Goal: Book appointment/travel/reservation

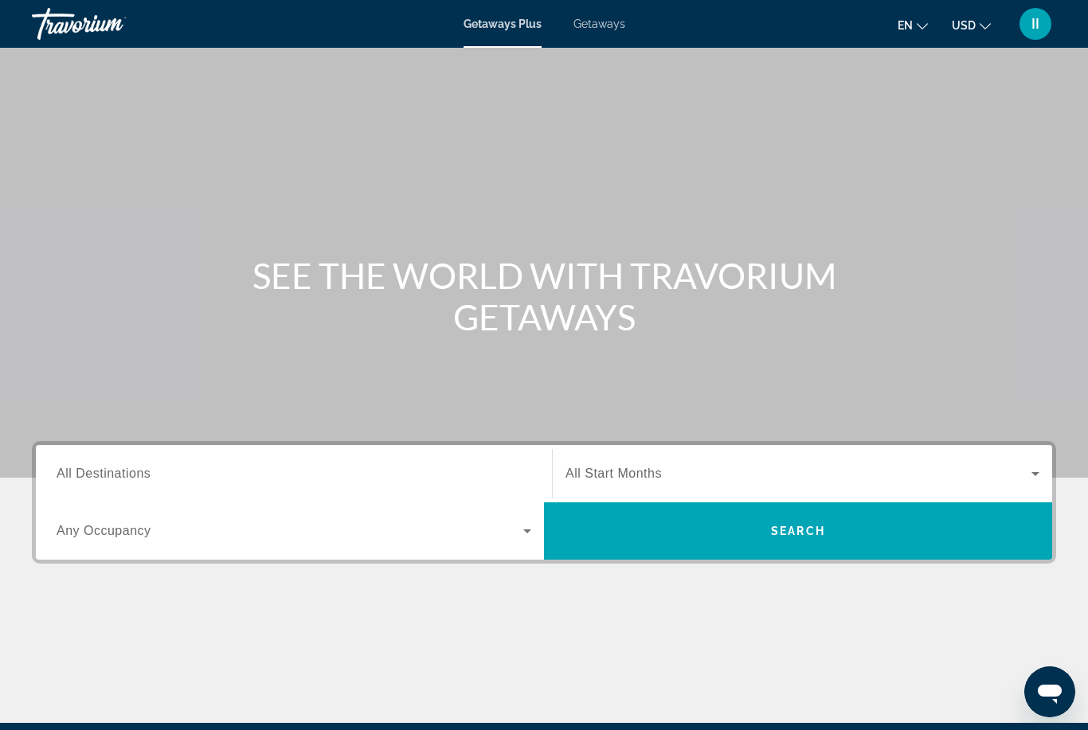
click at [599, 31] on div "Getaways Plus Getaways en English Español Français Italiano Português русский U…" at bounding box center [544, 23] width 1088 height 41
click at [589, 21] on span "Getaways" at bounding box center [600, 24] width 52 height 13
click at [243, 480] on input "Destination All Destinations" at bounding box center [294, 474] width 475 height 19
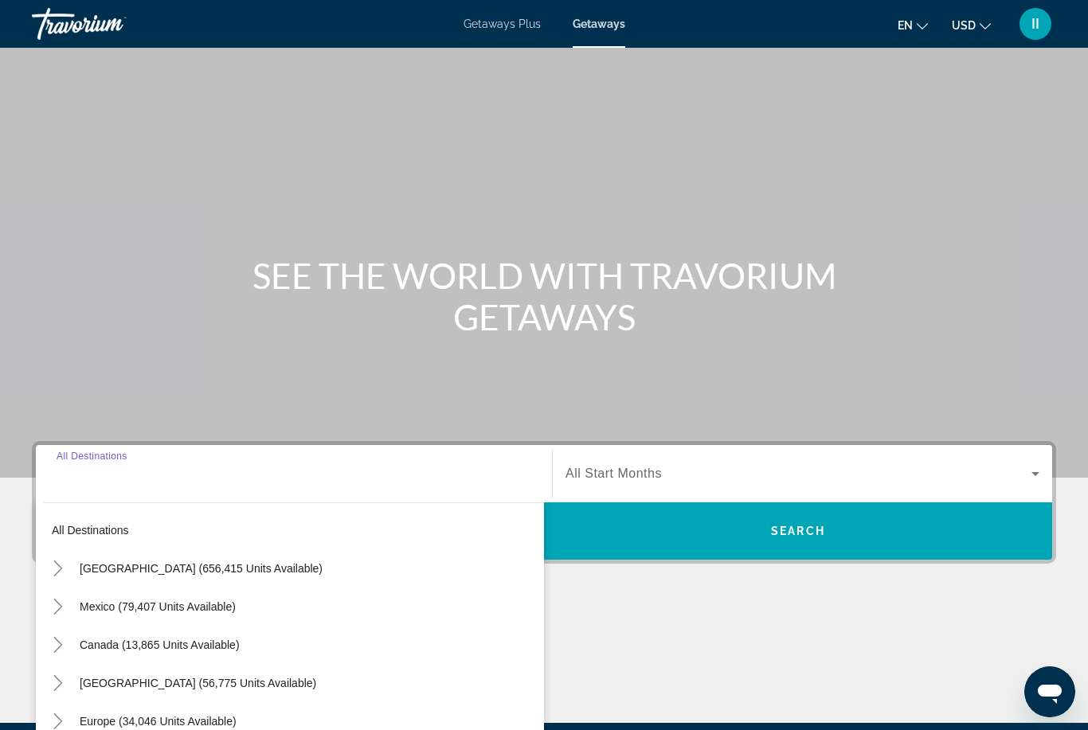
scroll to position [188, 0]
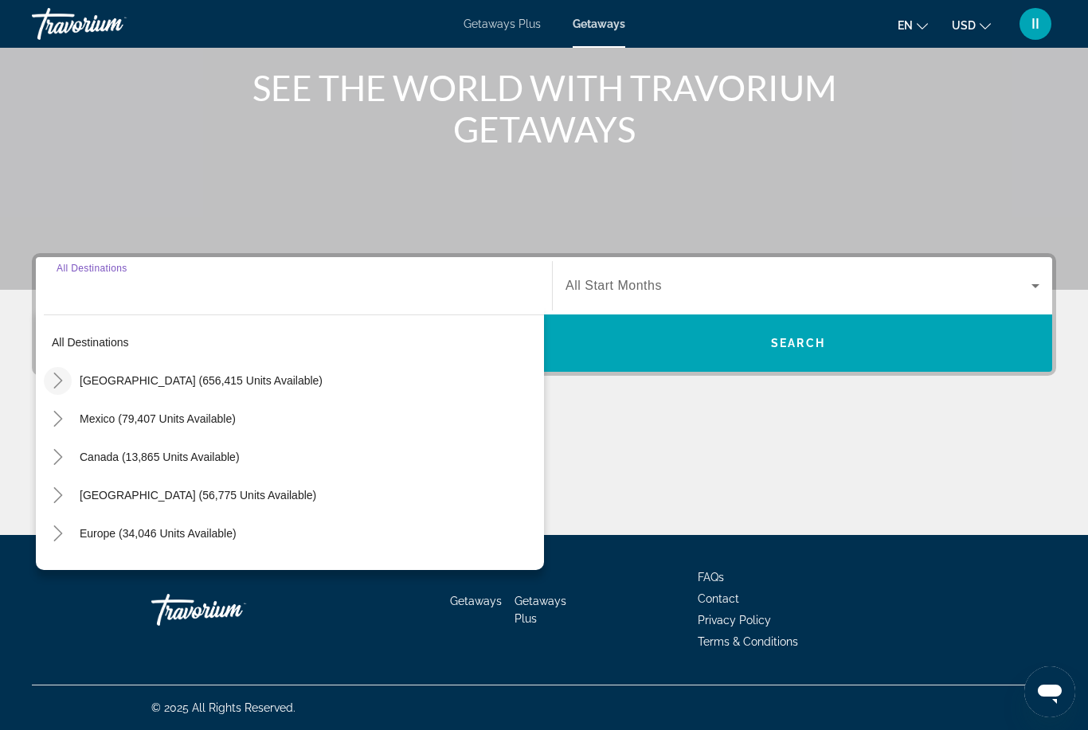
click at [62, 381] on icon "Toggle United States (656,415 units available)" at bounding box center [57, 381] width 9 height 16
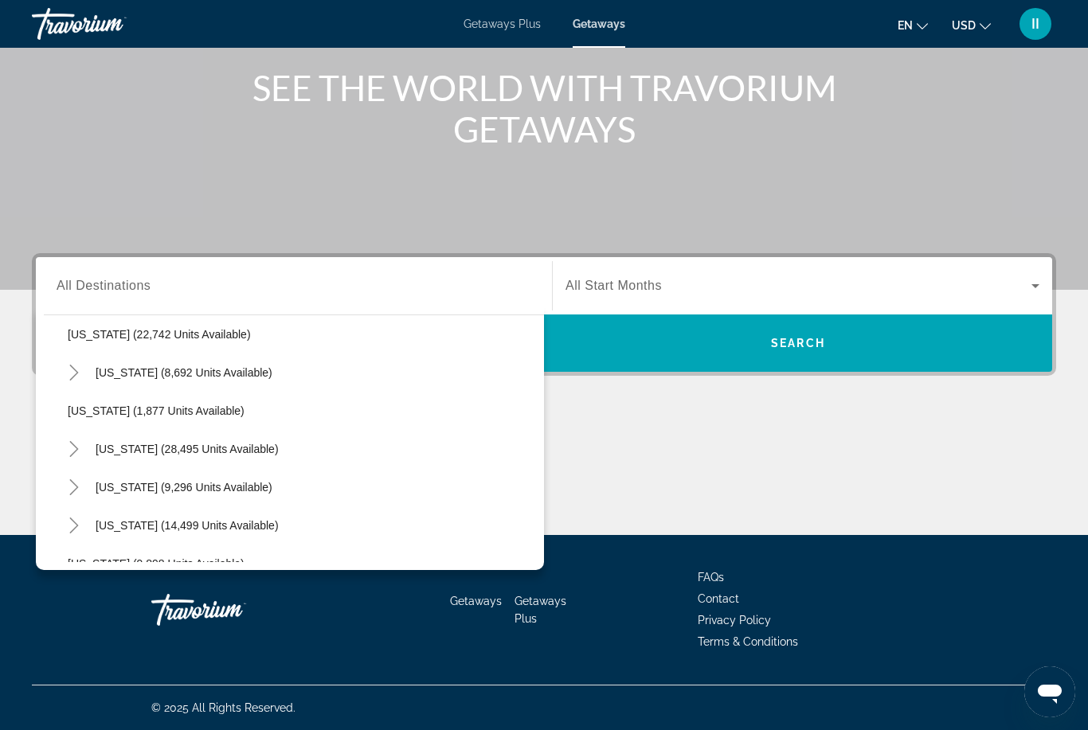
scroll to position [1326, 0]
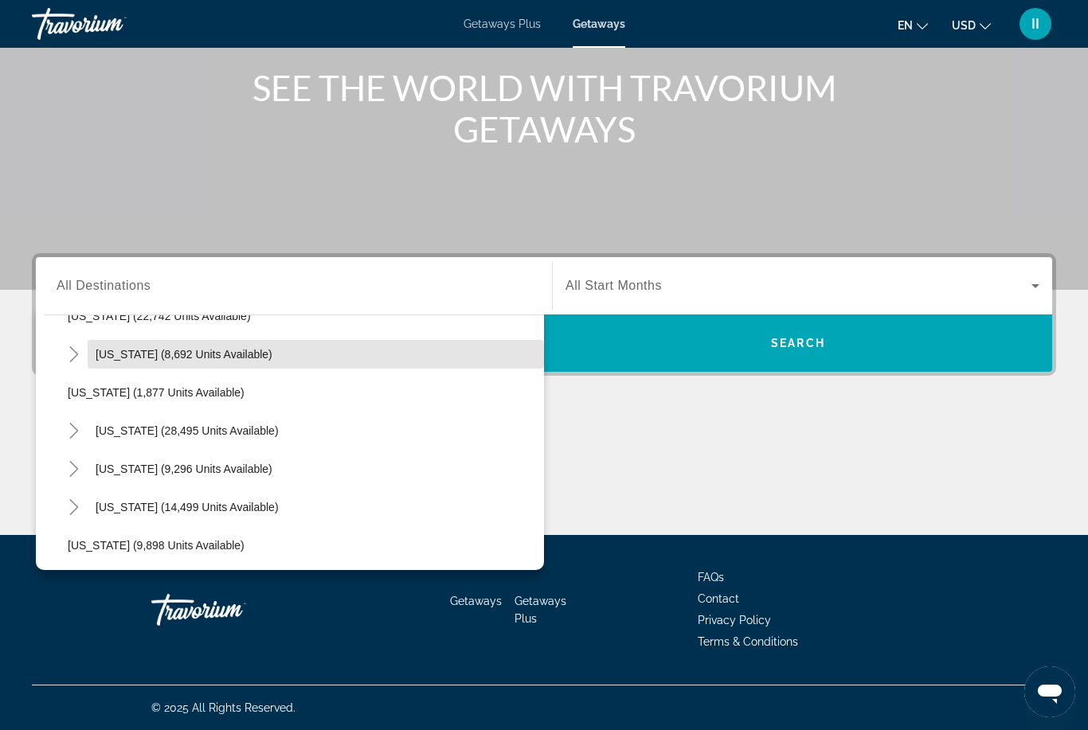
click at [141, 357] on span "[US_STATE] (8,692 units available)" at bounding box center [184, 354] width 177 height 13
type input "**********"
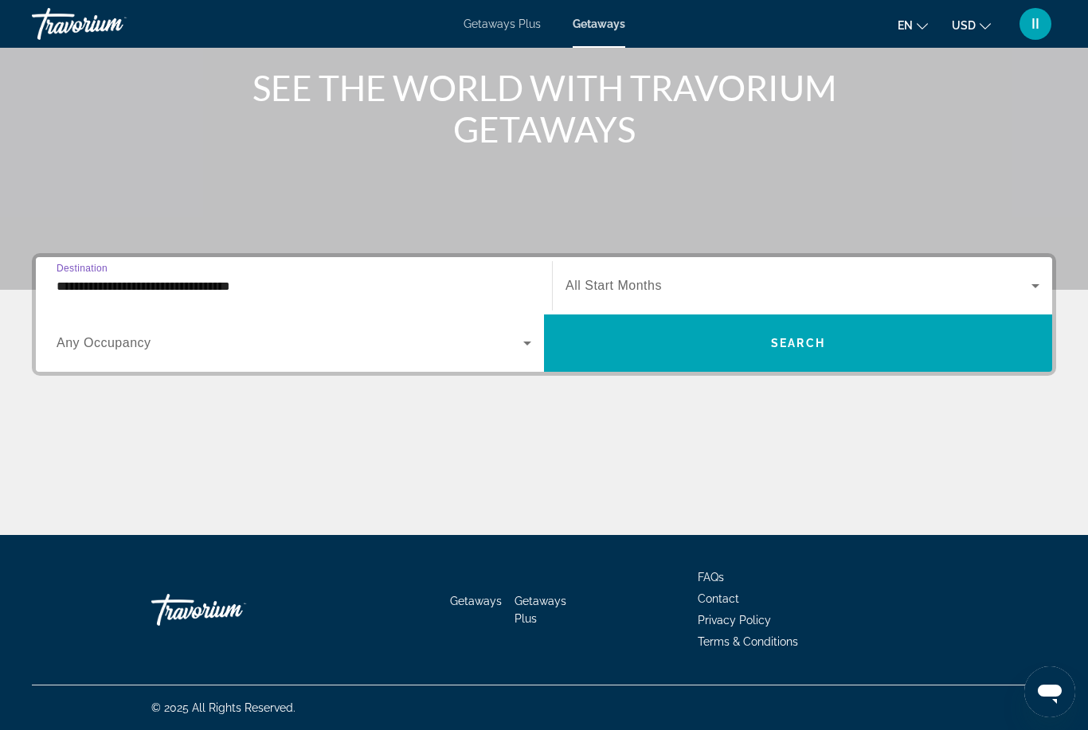
click at [605, 289] on span "All Start Months" at bounding box center [614, 286] width 96 height 14
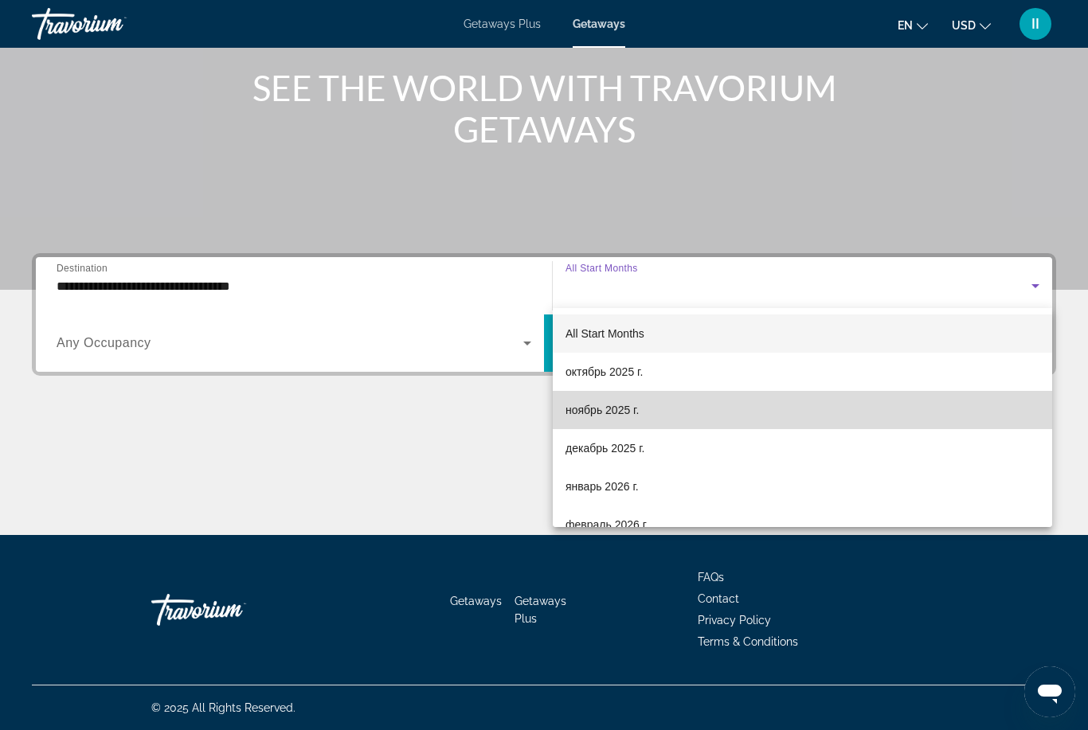
click at [616, 409] on span "ноябрь 2025 г." at bounding box center [602, 410] width 73 height 19
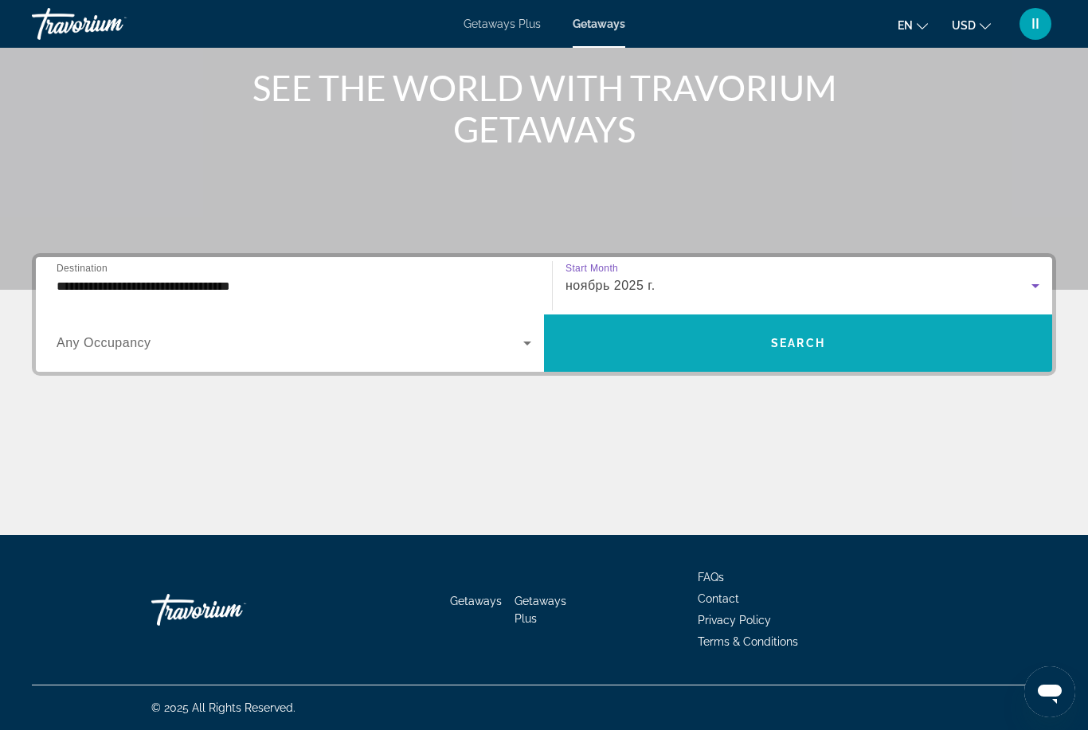
click at [704, 347] on span "Search widget" at bounding box center [798, 343] width 508 height 38
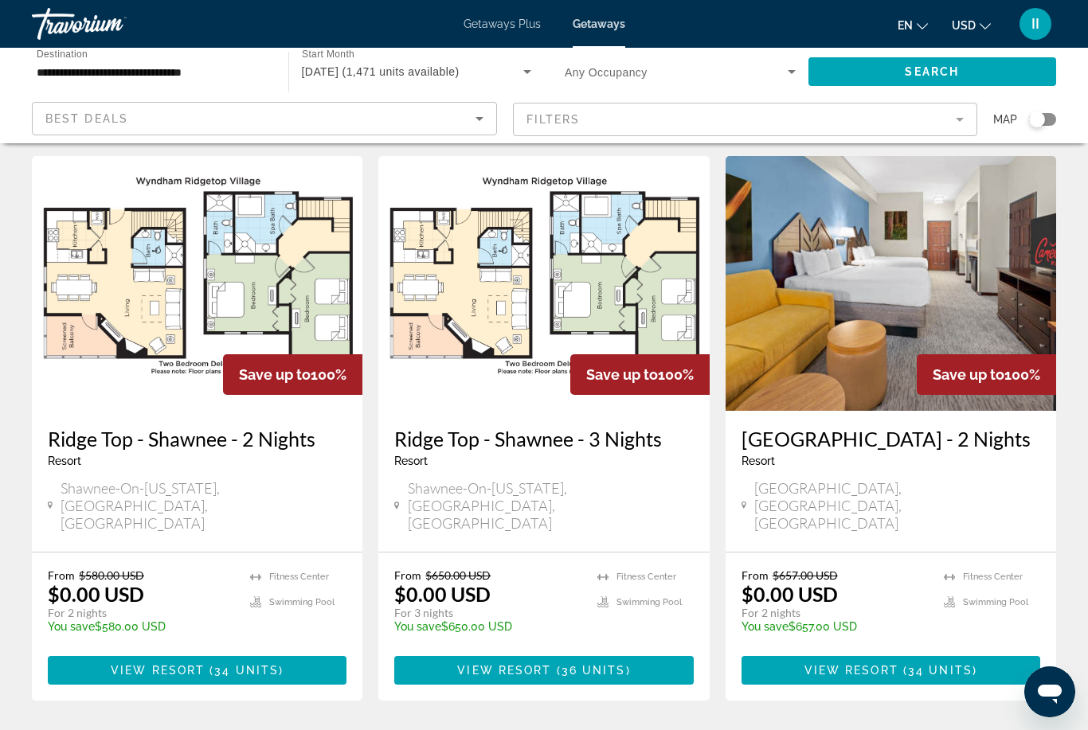
scroll to position [32, 0]
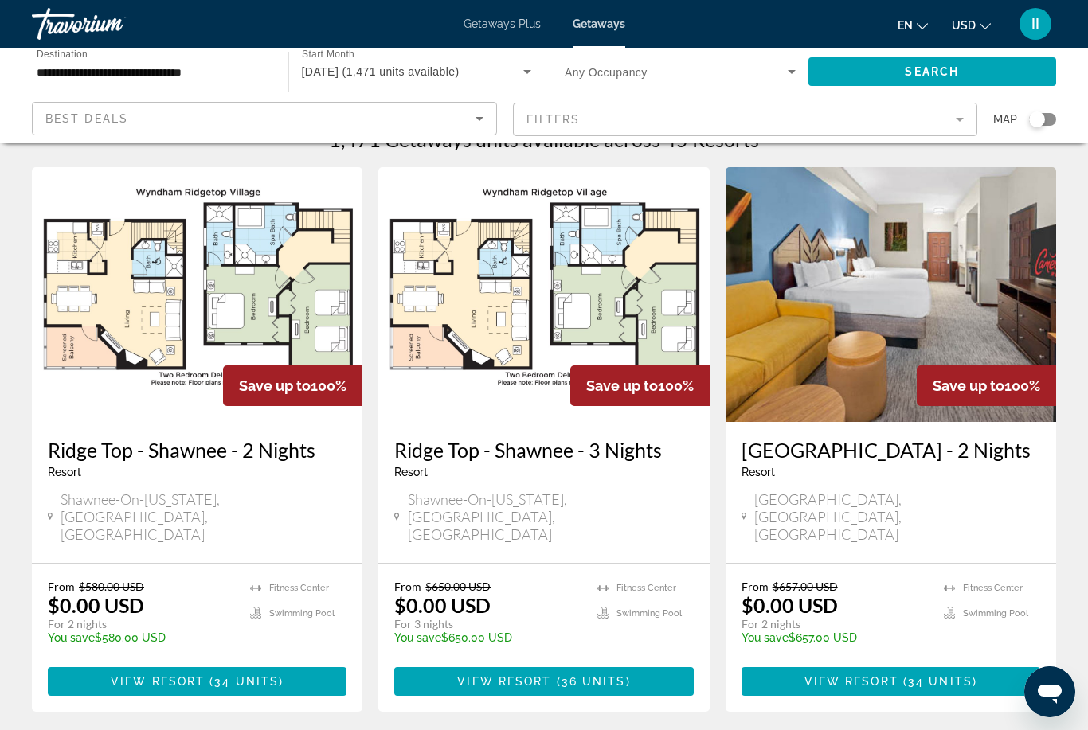
click at [507, 676] on span "View Resort" at bounding box center [504, 682] width 94 height 13
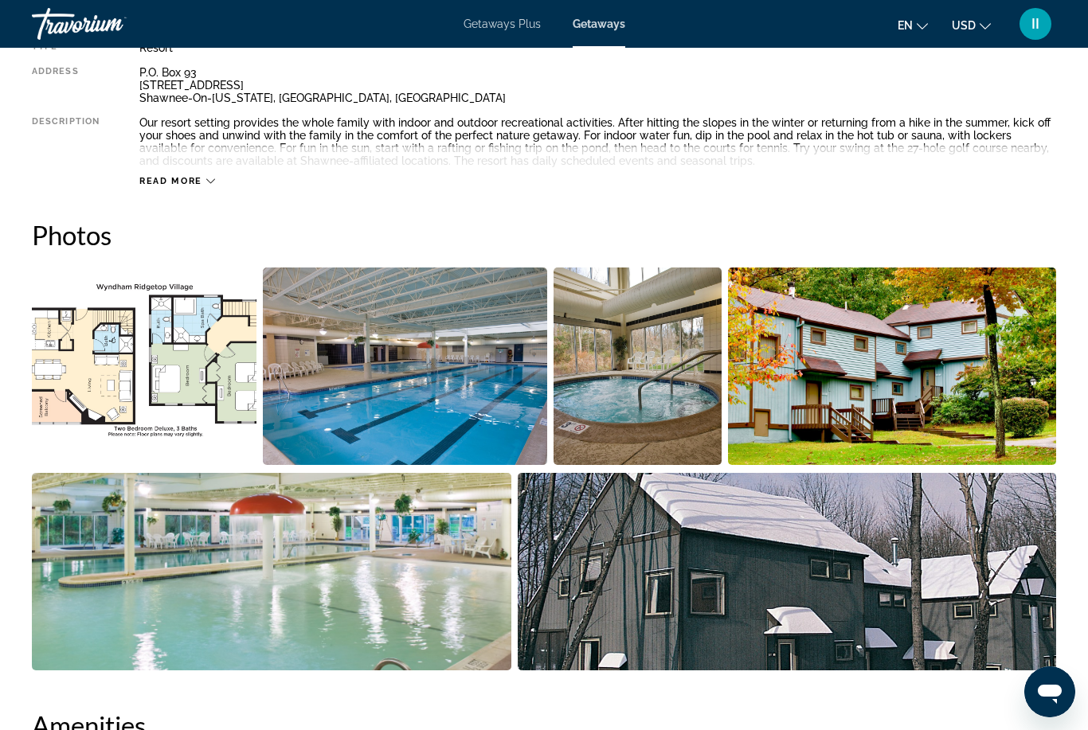
scroll to position [892, 0]
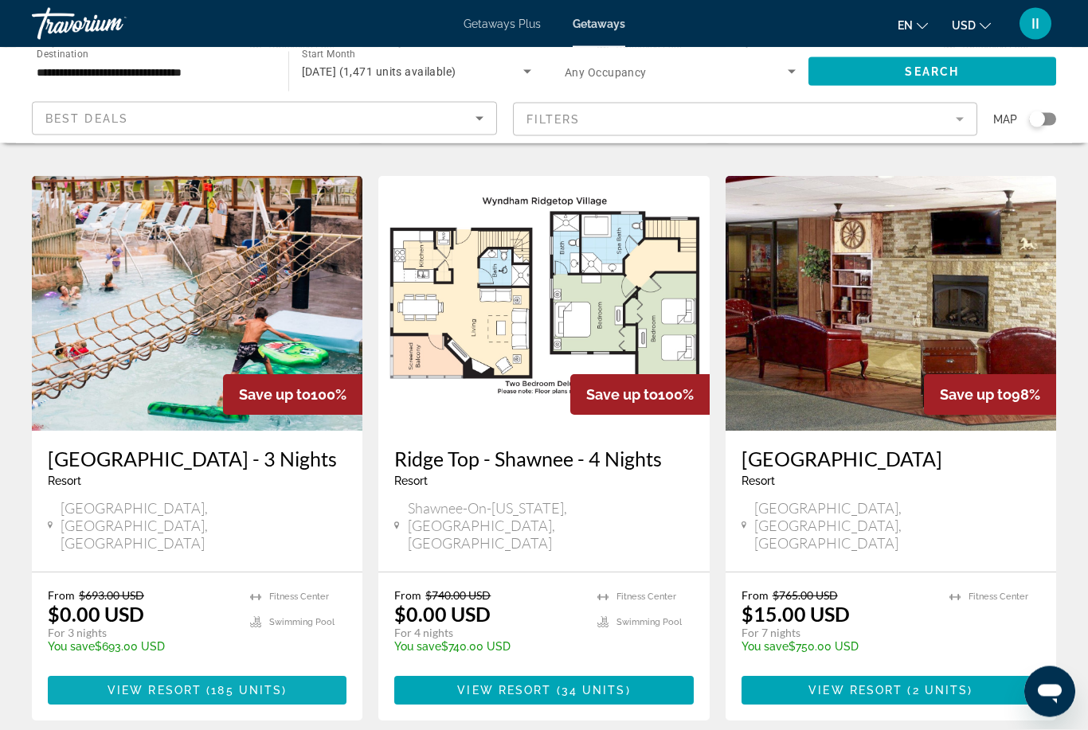
scroll to position [600, 0]
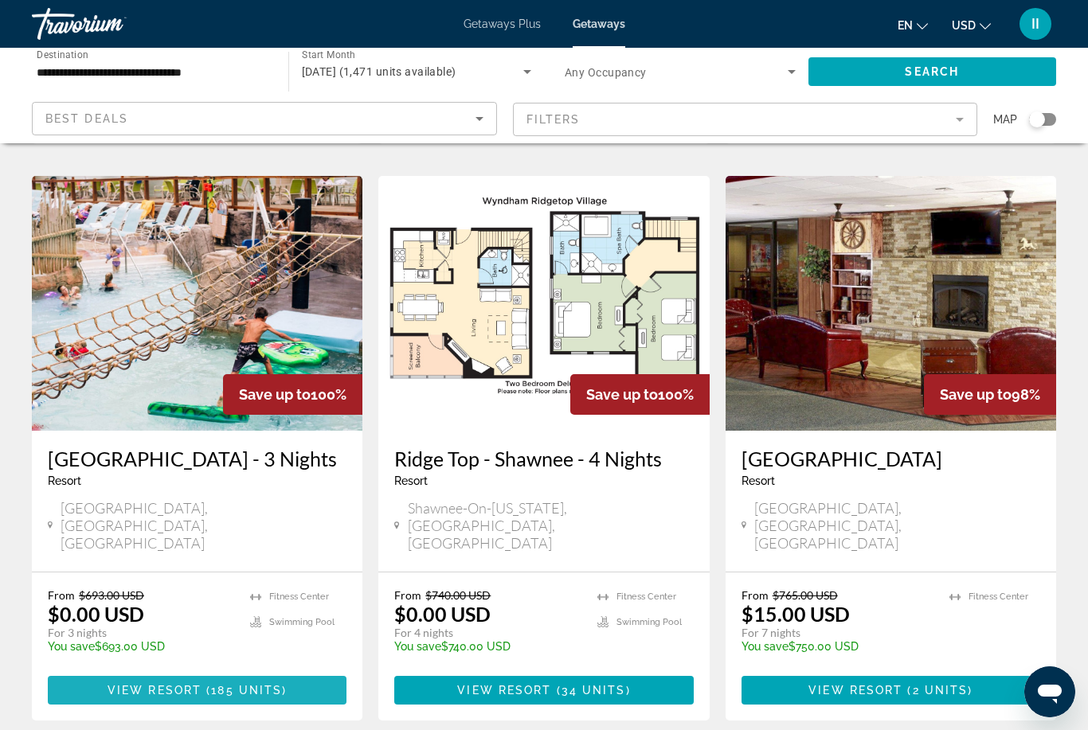
click at [226, 684] on span "185 units" at bounding box center [246, 690] width 71 height 13
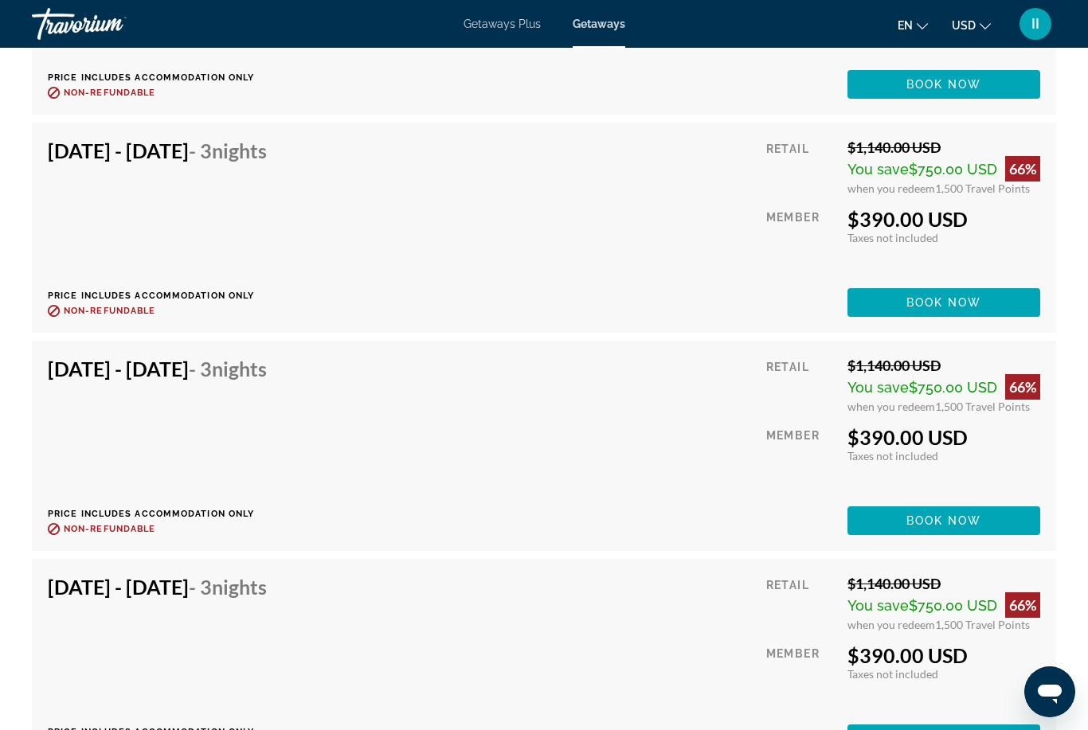
scroll to position [9259, 0]
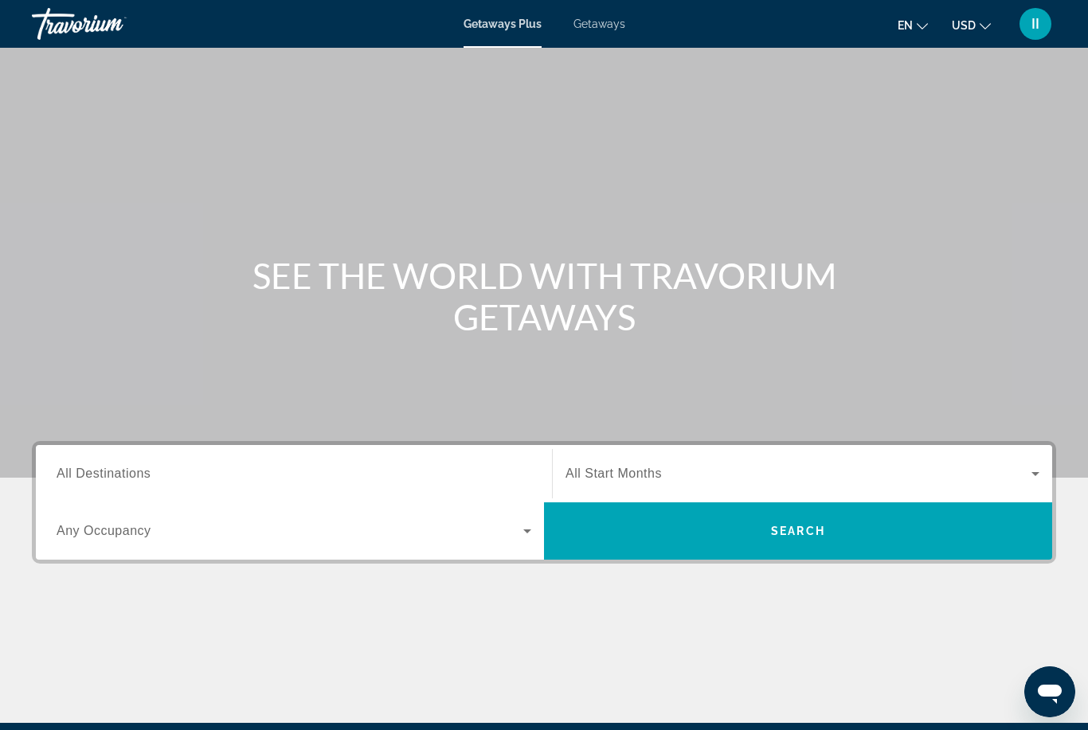
click at [606, 24] on span "Getaways" at bounding box center [600, 24] width 52 height 13
drag, startPoint x: 193, startPoint y: 456, endPoint x: 193, endPoint y: 268, distance: 188.0
click at [193, 456] on div "Search widget" at bounding box center [294, 474] width 475 height 45
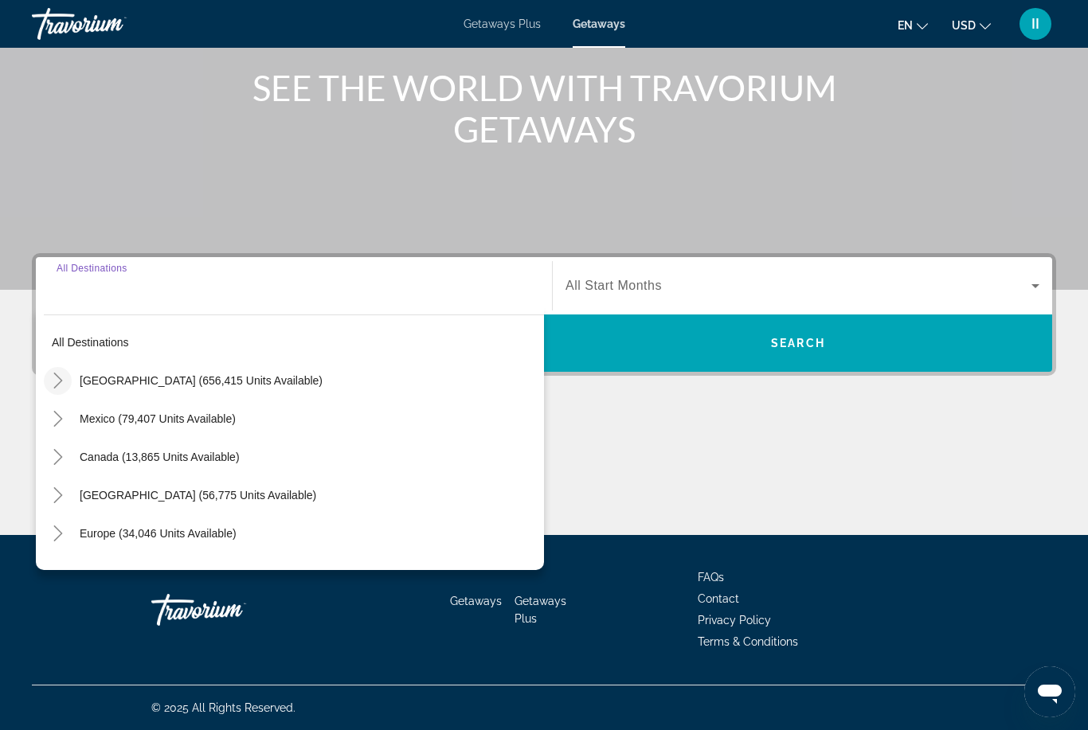
click at [57, 382] on icon "Toggle United States (656,415 units available)" at bounding box center [58, 381] width 16 height 16
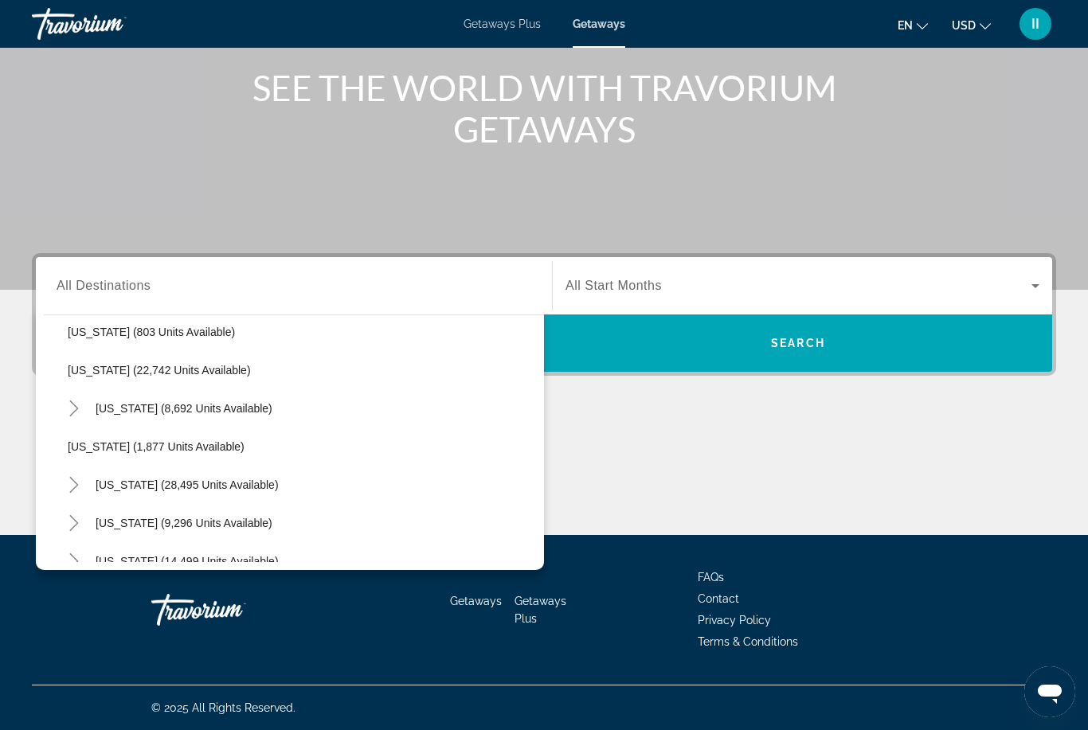
scroll to position [1293, 0]
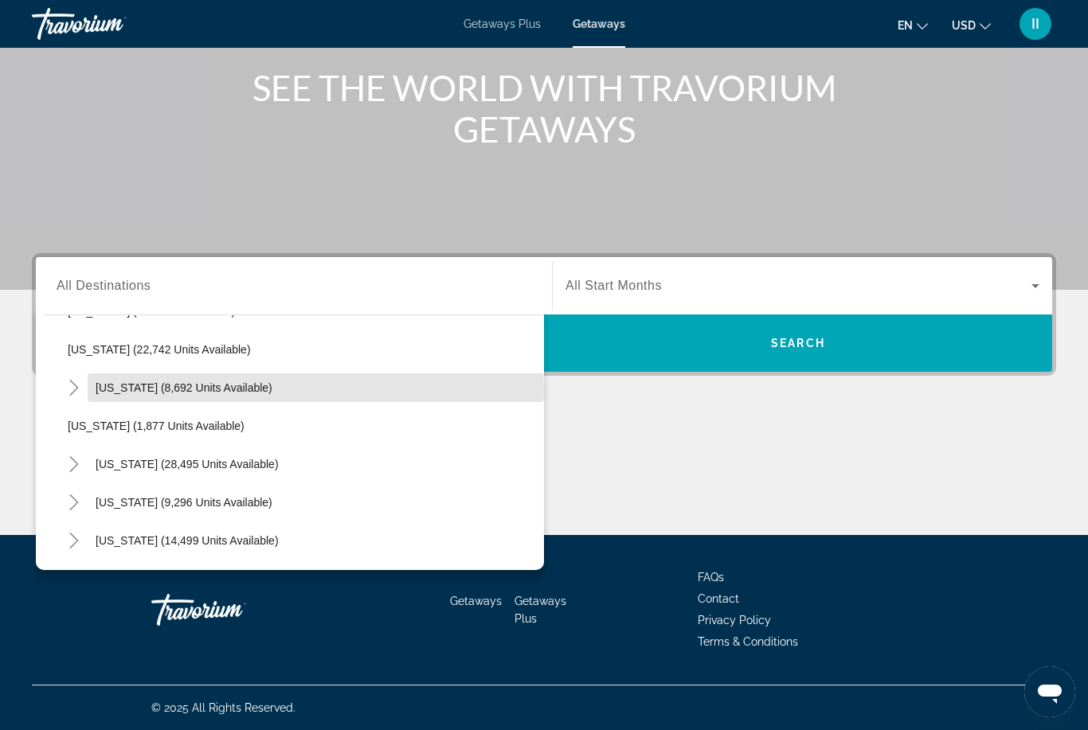
click at [136, 391] on span "[US_STATE] (8,692 units available)" at bounding box center [184, 388] width 177 height 13
type input "**********"
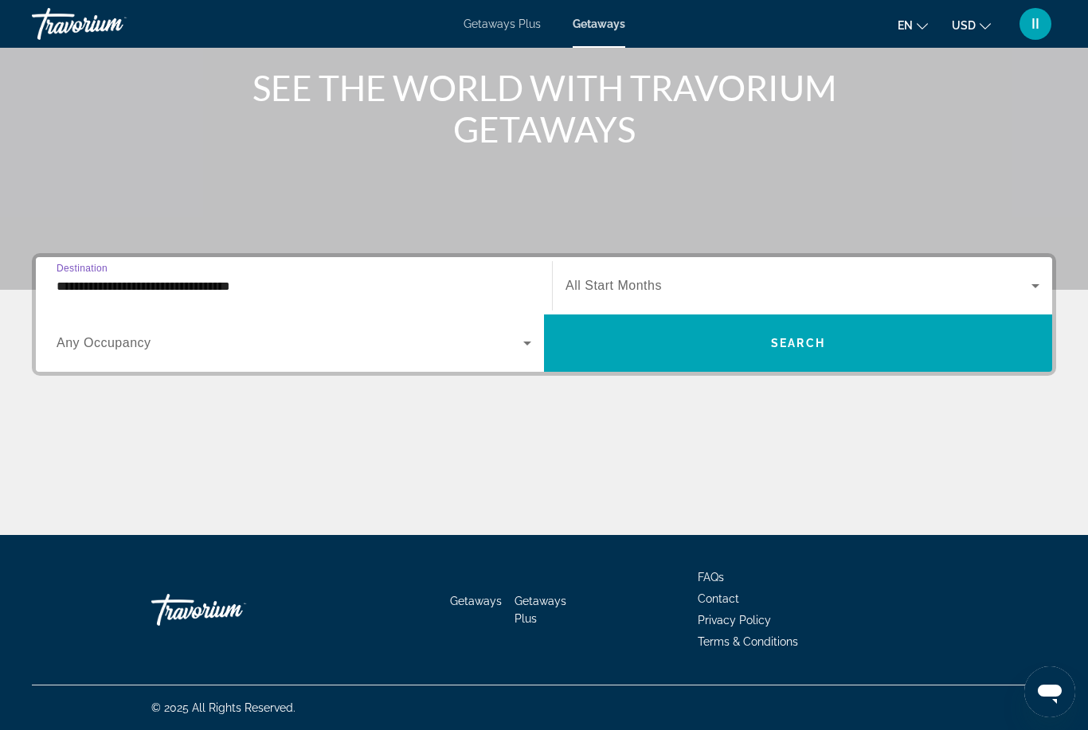
click at [618, 296] on div "Search widget" at bounding box center [803, 286] width 474 height 45
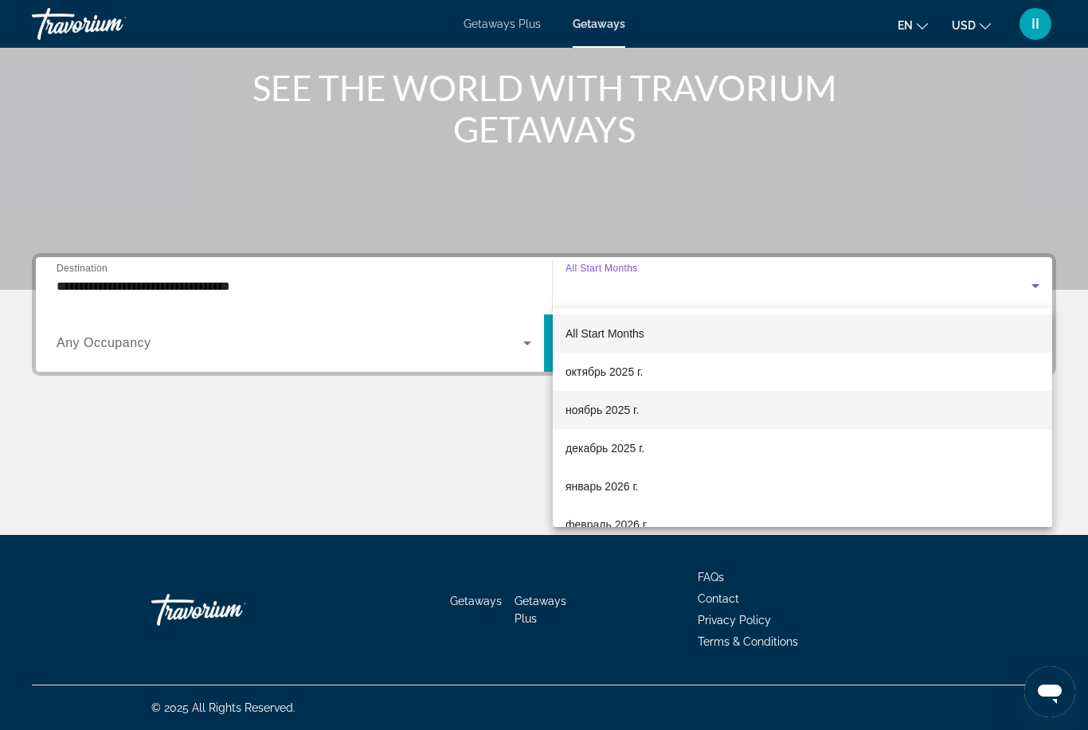
click at [601, 409] on span "ноябрь 2025 г." at bounding box center [602, 410] width 73 height 19
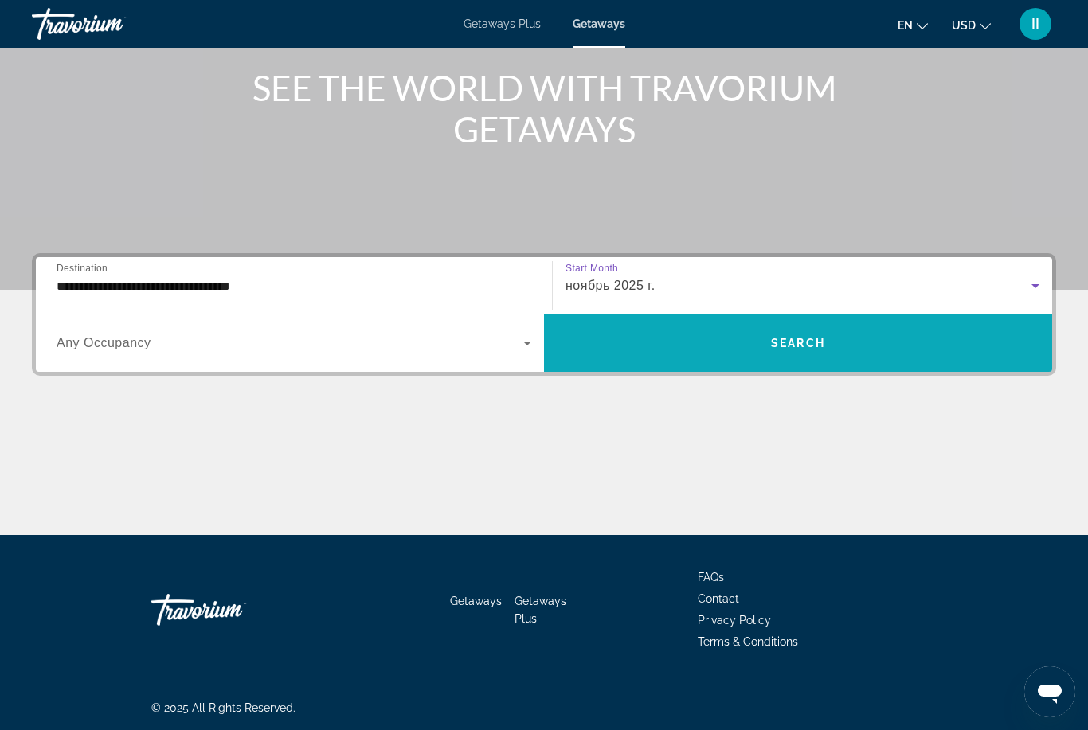
click at [668, 358] on span "Search widget" at bounding box center [798, 343] width 508 height 38
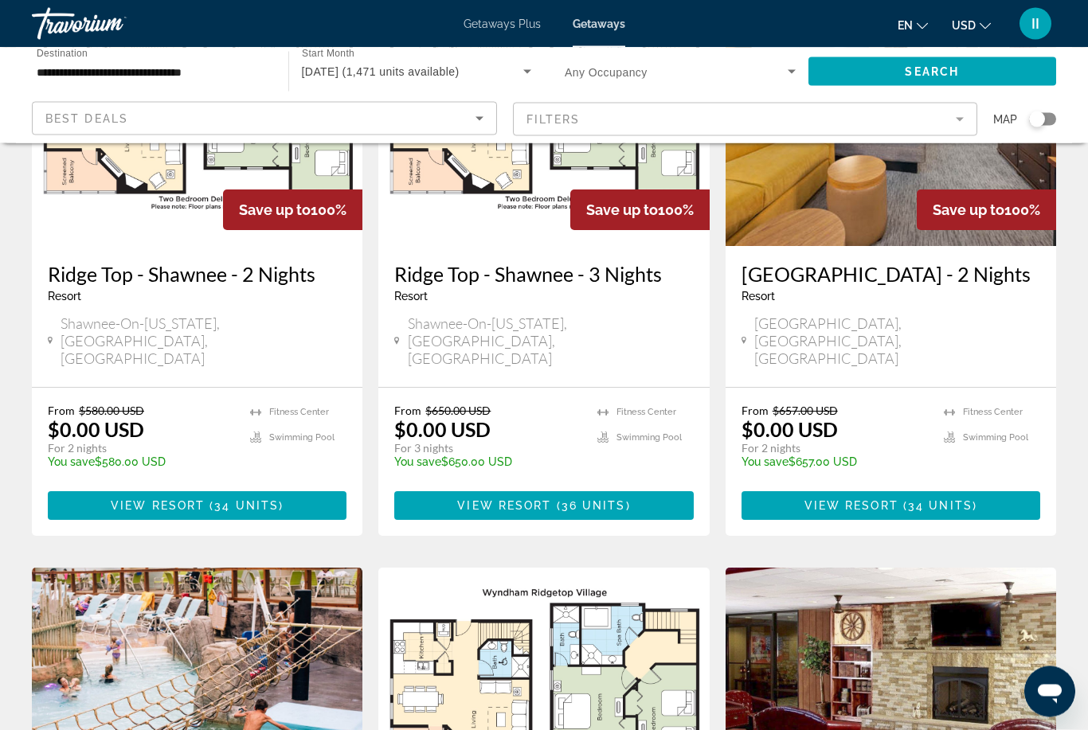
click at [550, 500] on span "View Resort" at bounding box center [504, 506] width 94 height 13
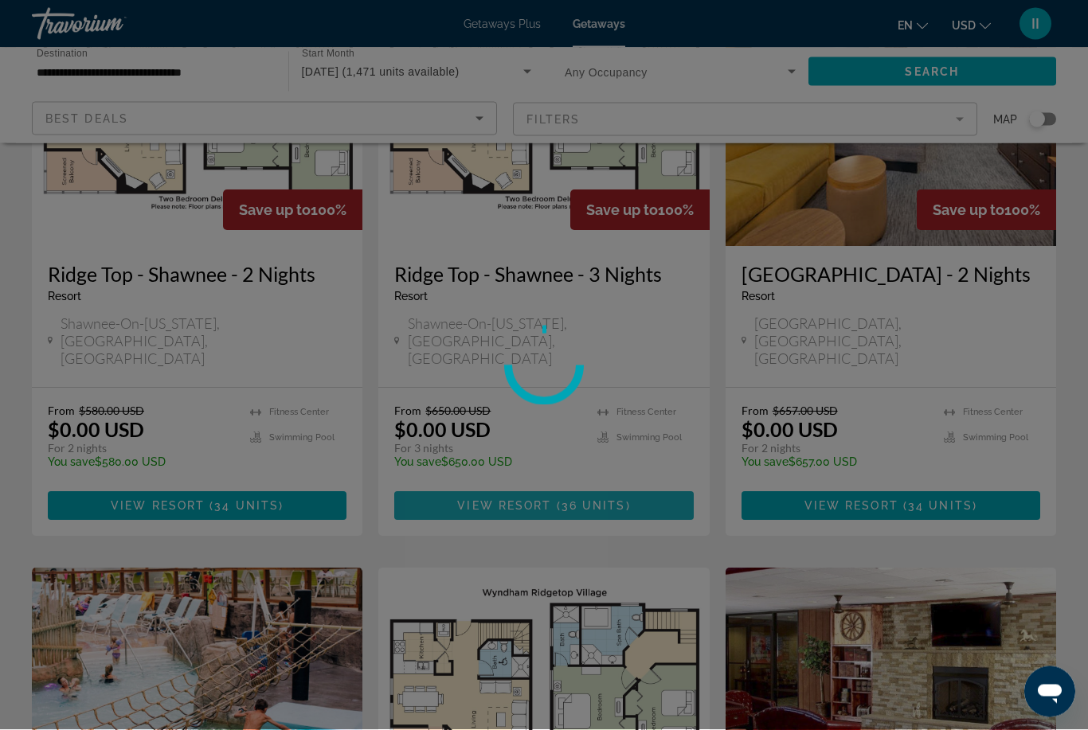
scroll to position [208, 0]
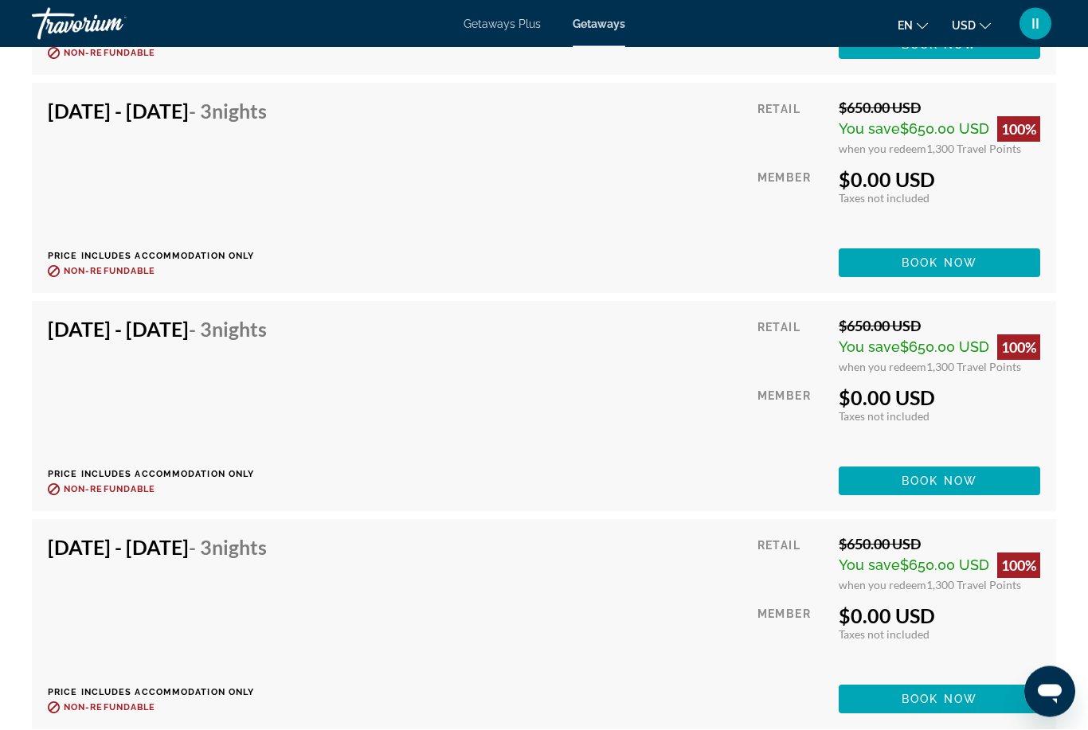
scroll to position [7083, 0]
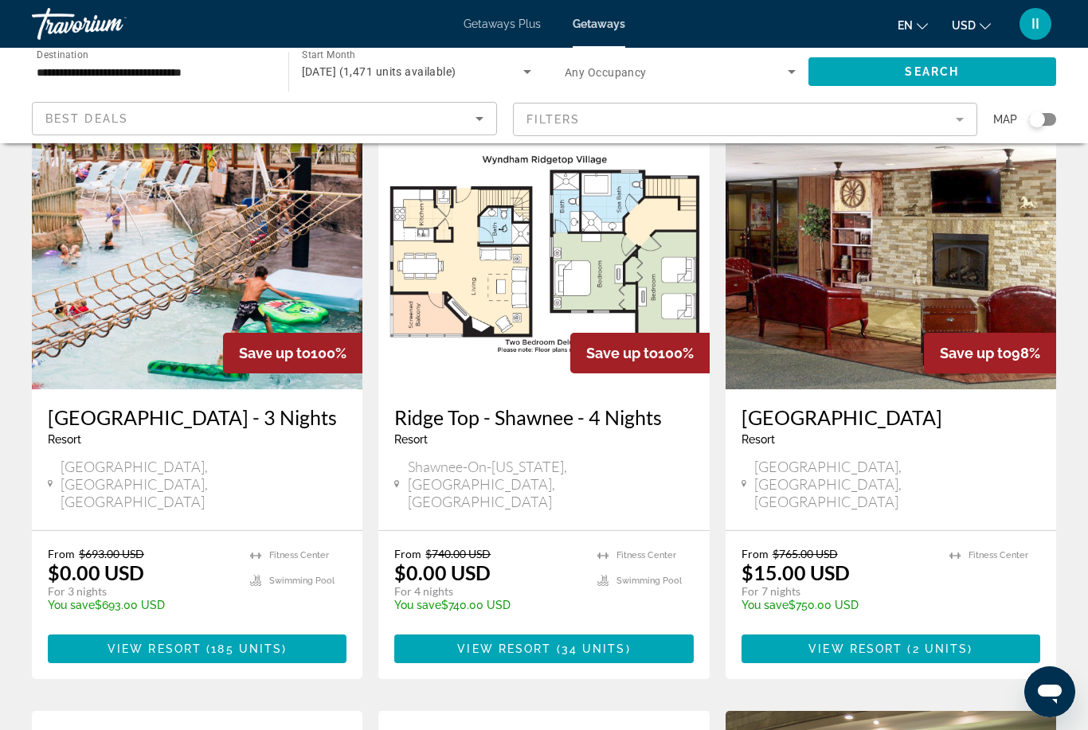
scroll to position [656, 0]
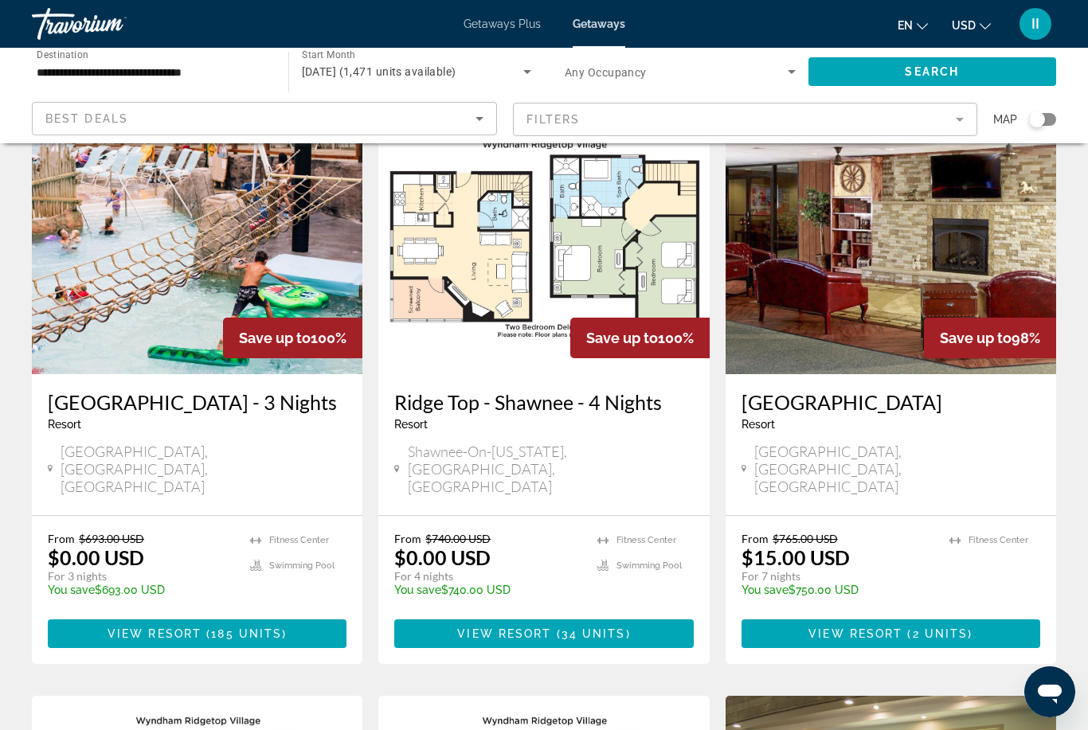
click at [260, 628] on span "185 units" at bounding box center [246, 634] width 71 height 13
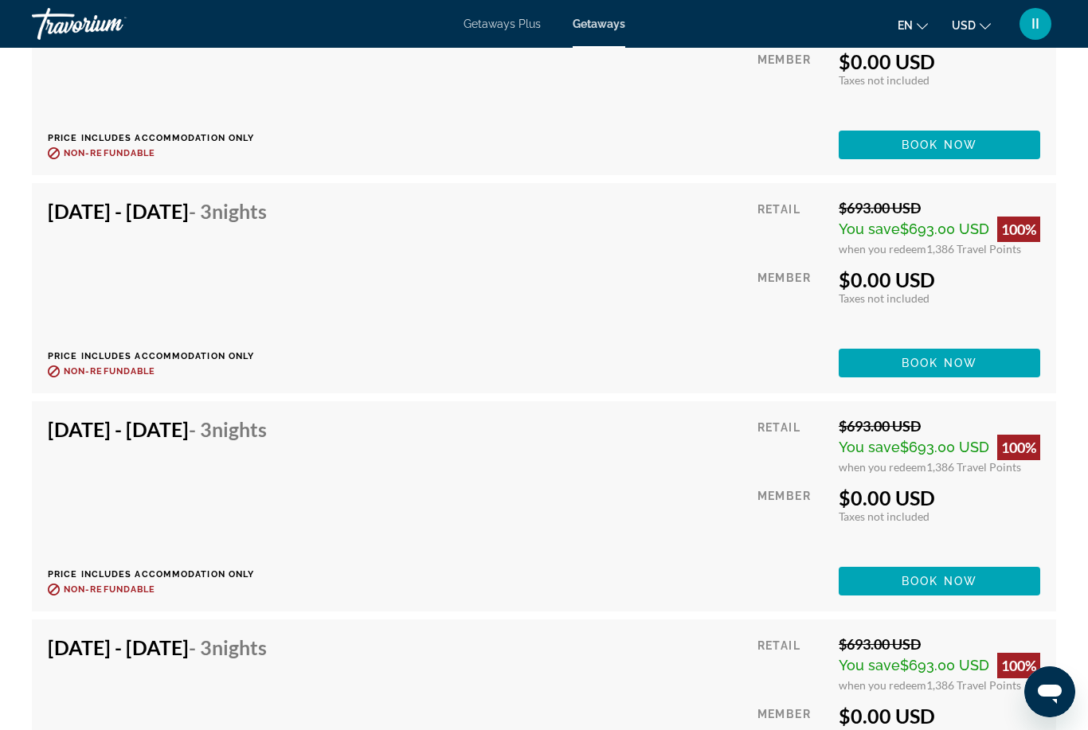
scroll to position [5536, 0]
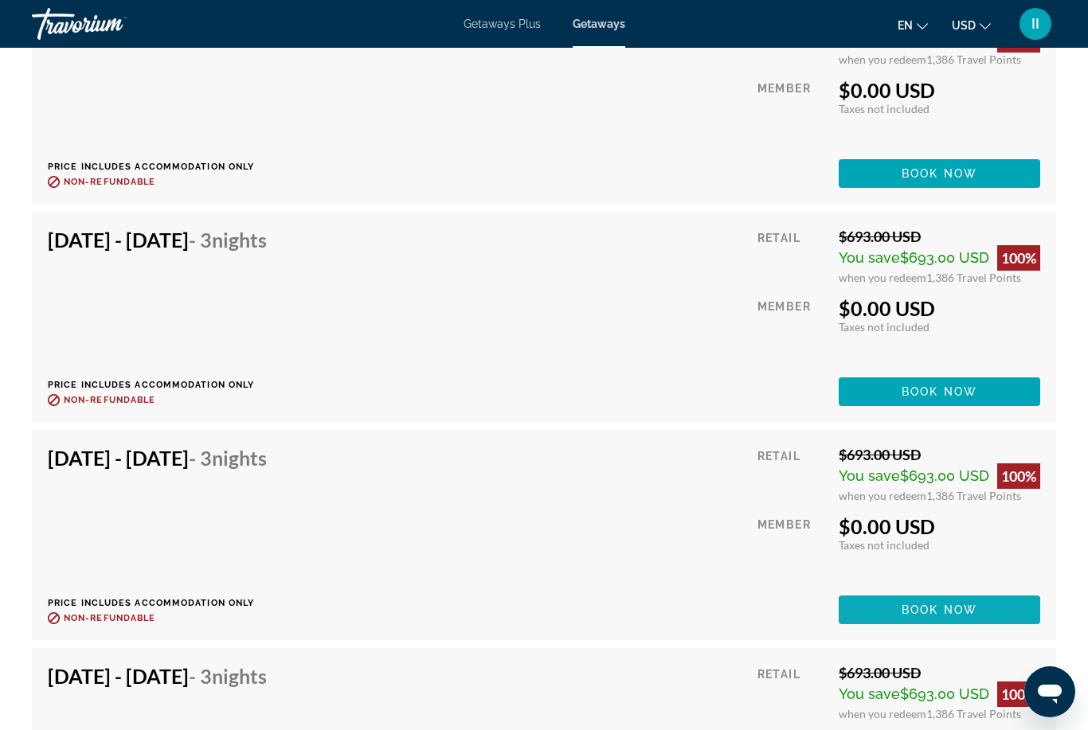
click at [883, 603] on span "Main content" at bounding box center [940, 610] width 202 height 38
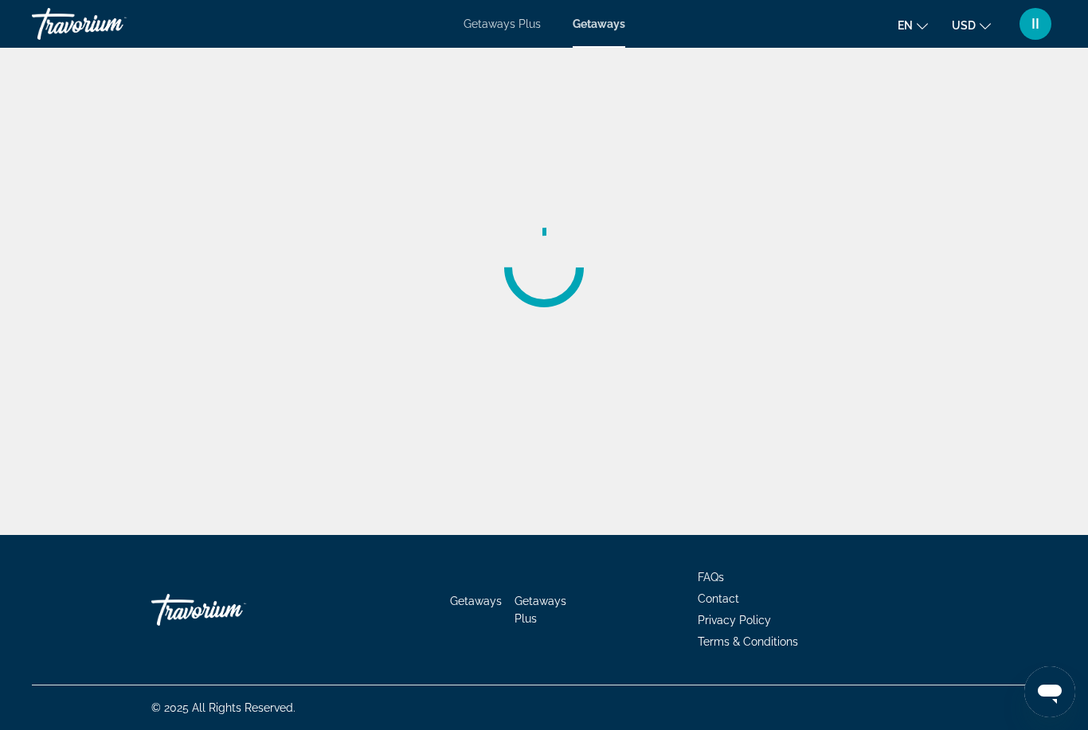
scroll to position [51, 0]
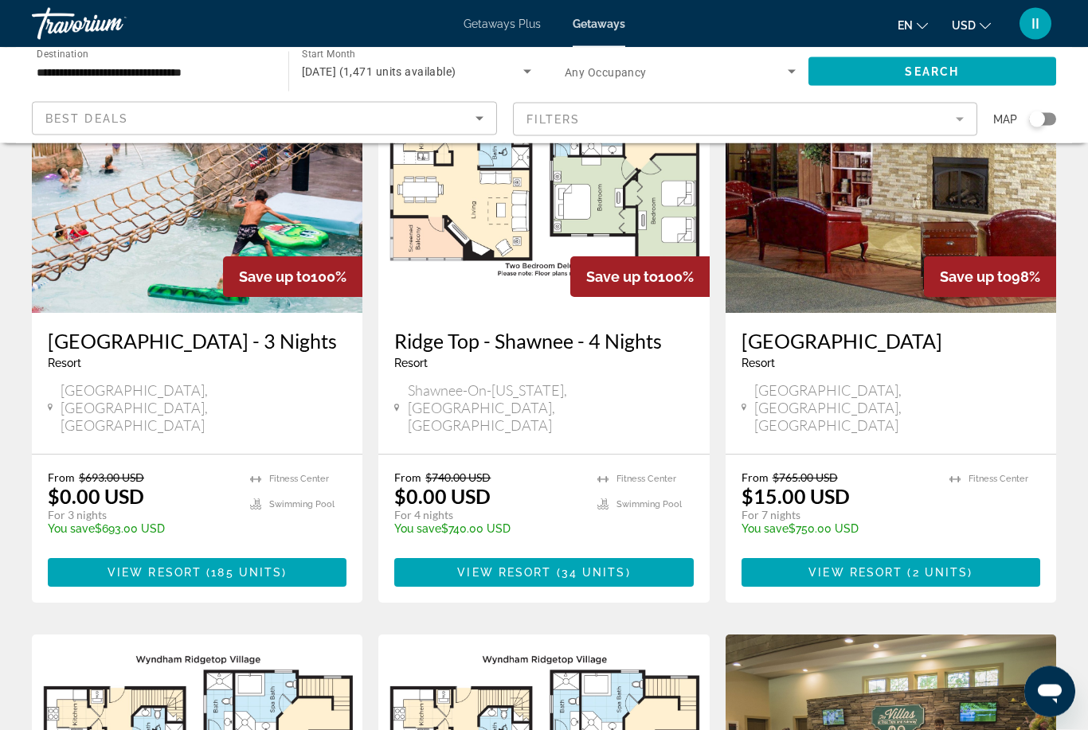
scroll to position [718, 0]
click at [537, 554] on span "Main content" at bounding box center [543, 573] width 299 height 38
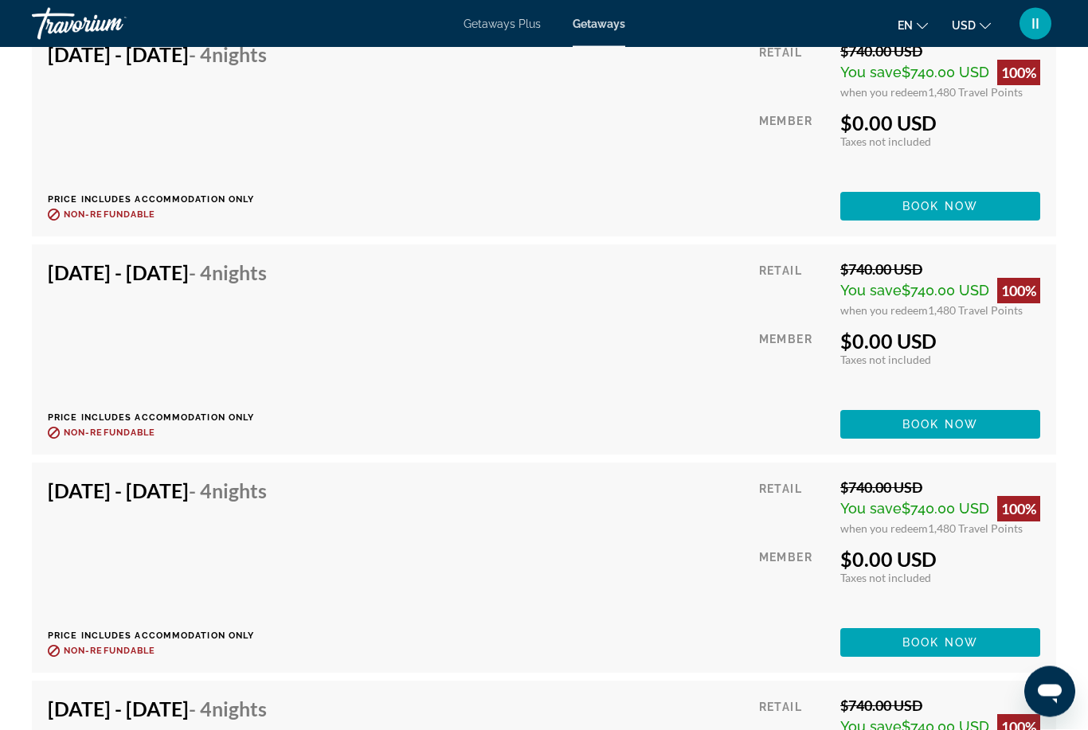
scroll to position [6303, 0]
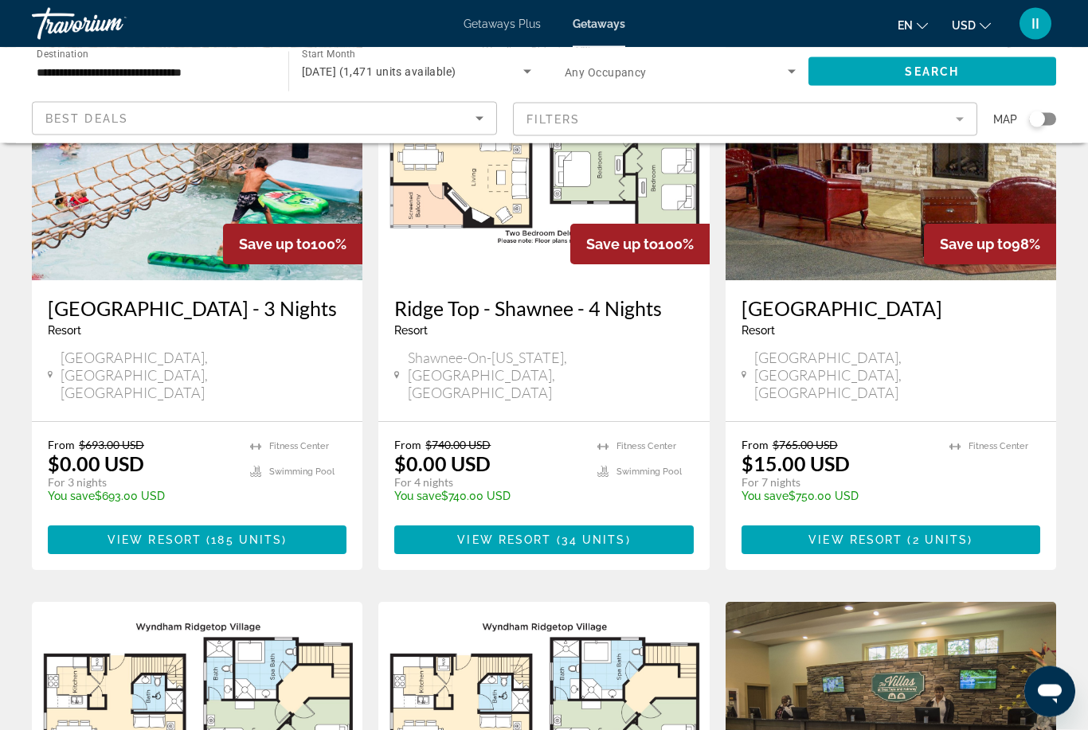
scroll to position [750, 0]
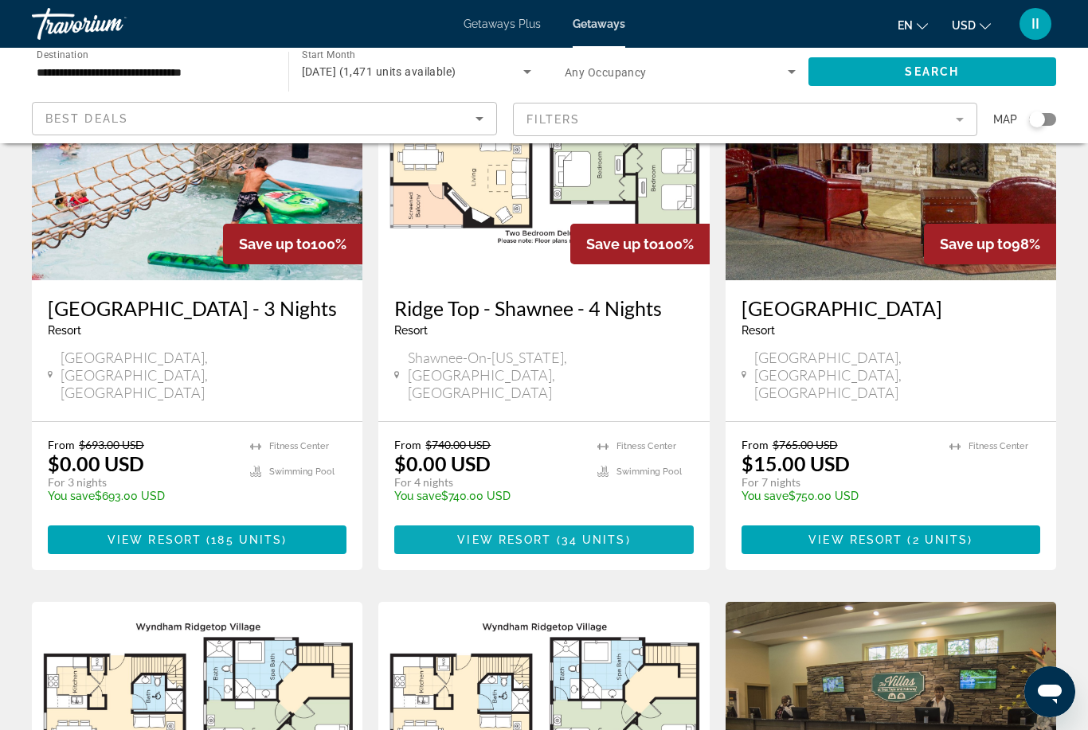
click at [575, 534] on span "34 units" at bounding box center [594, 540] width 65 height 13
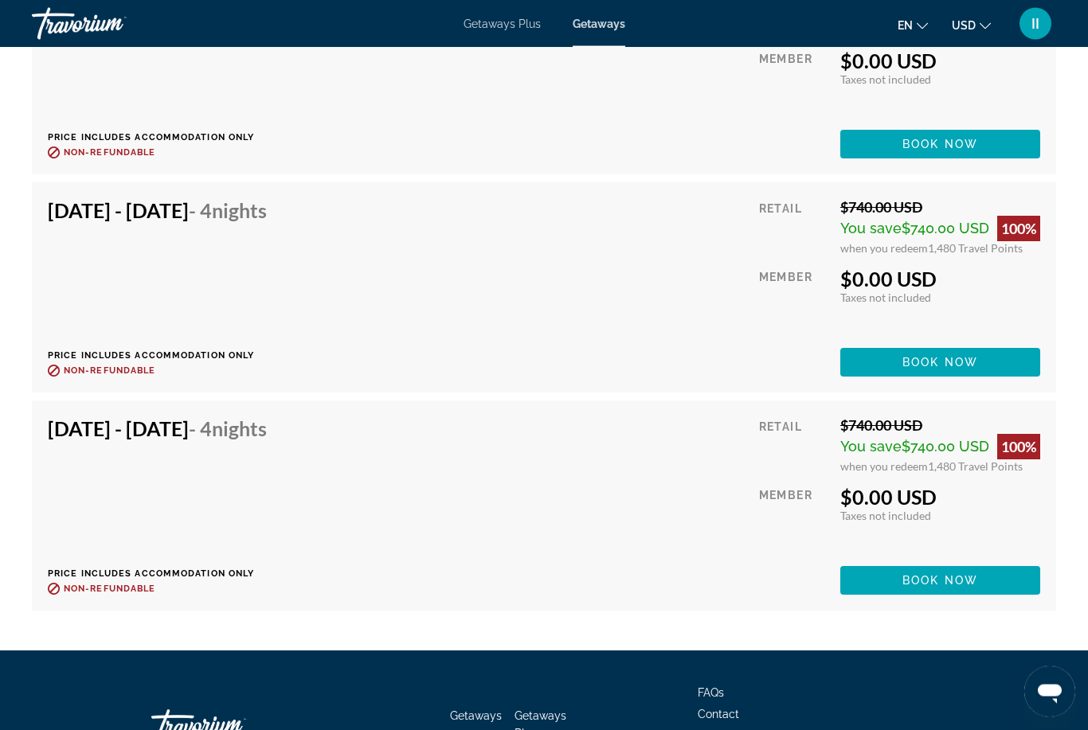
scroll to position [6822, 0]
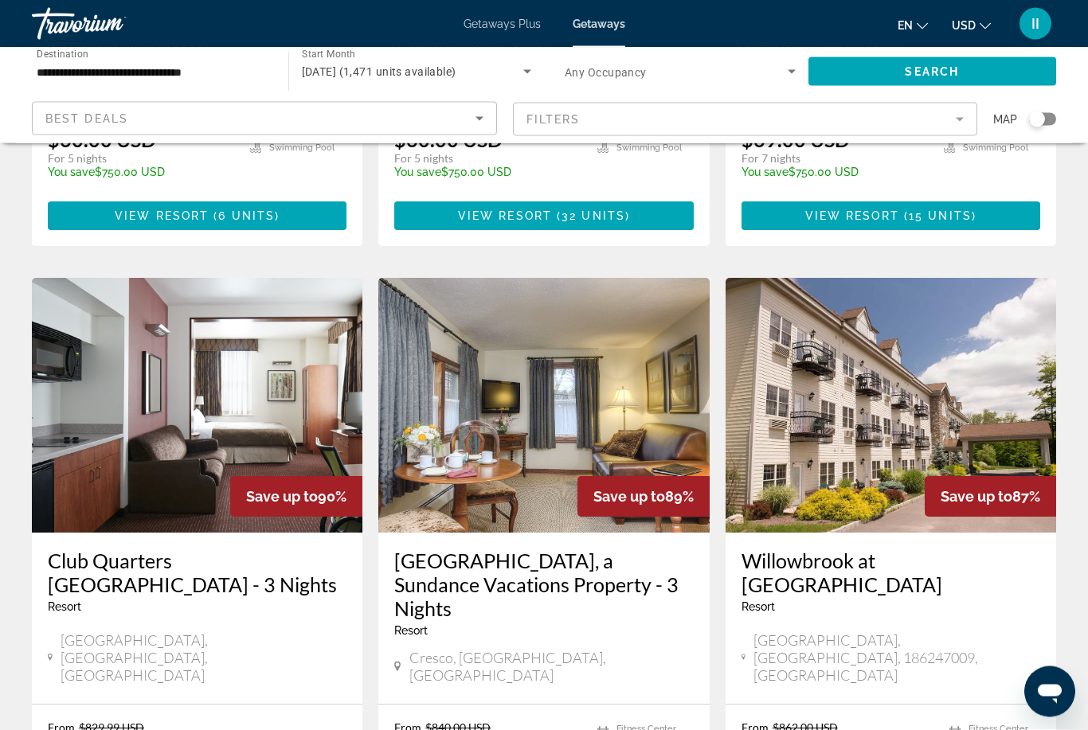
scroll to position [1699, 0]
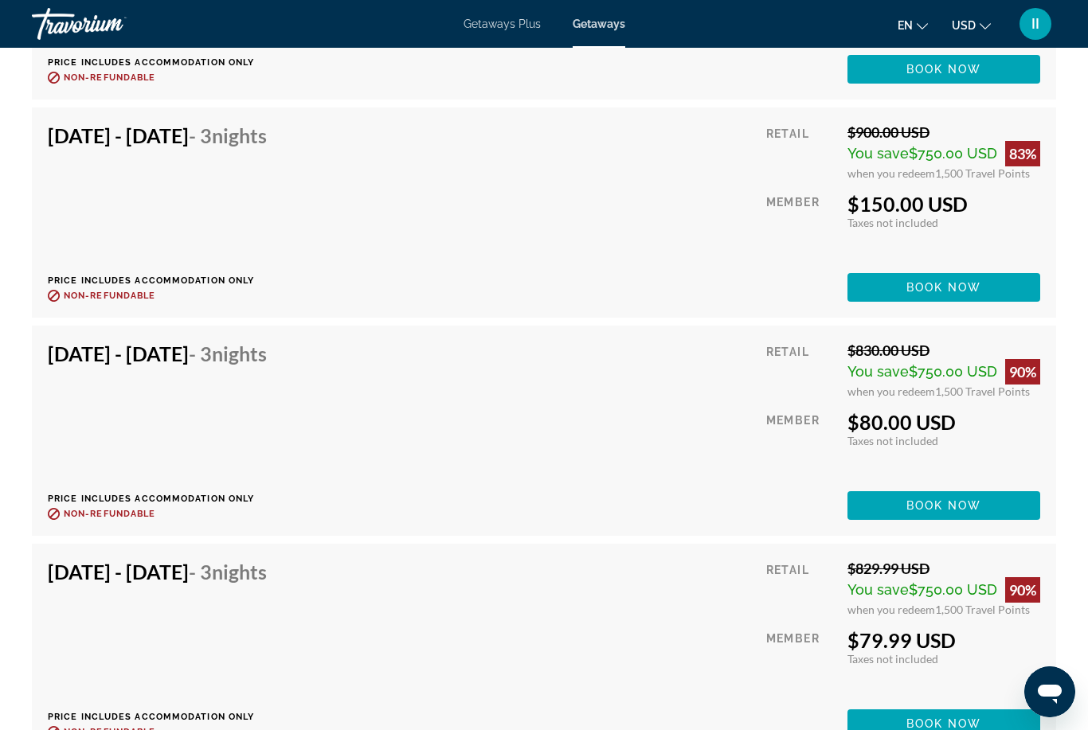
scroll to position [3462, 0]
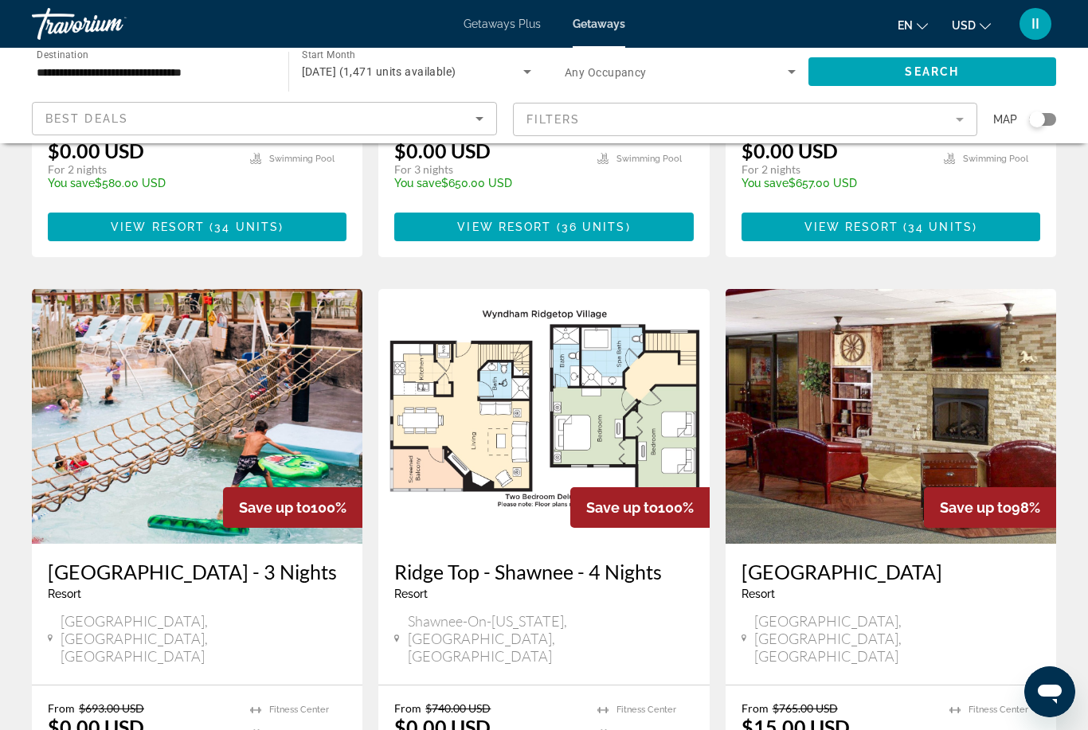
scroll to position [481, 0]
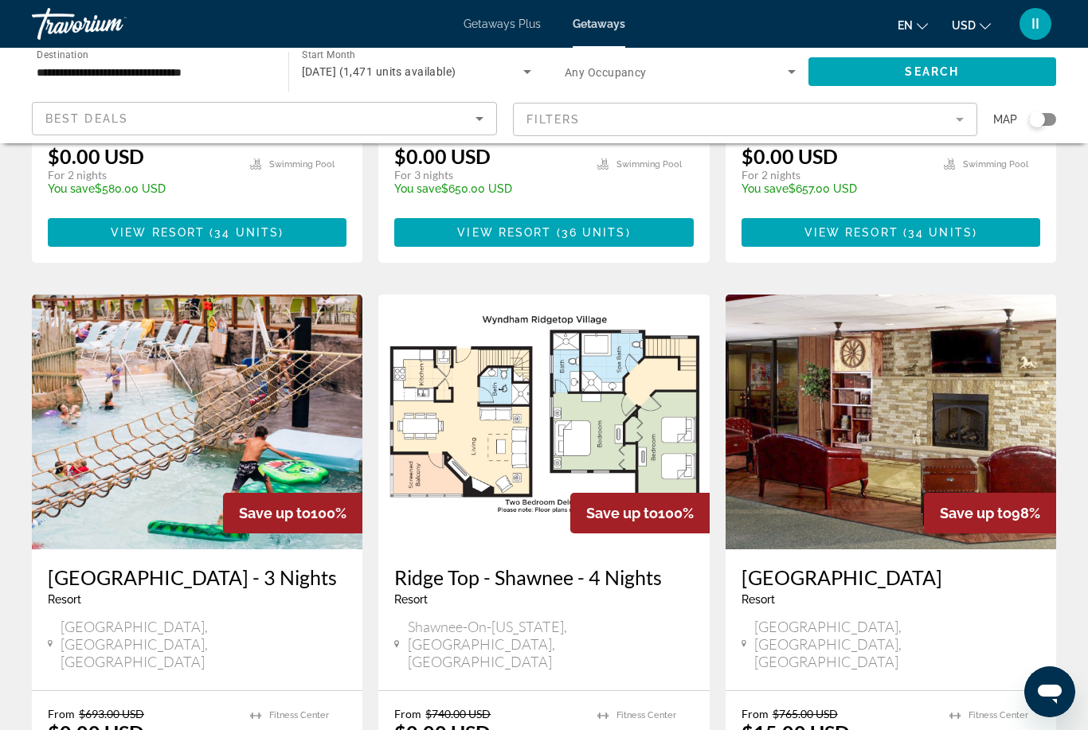
click at [501, 398] on img "Main content" at bounding box center [543, 422] width 331 height 255
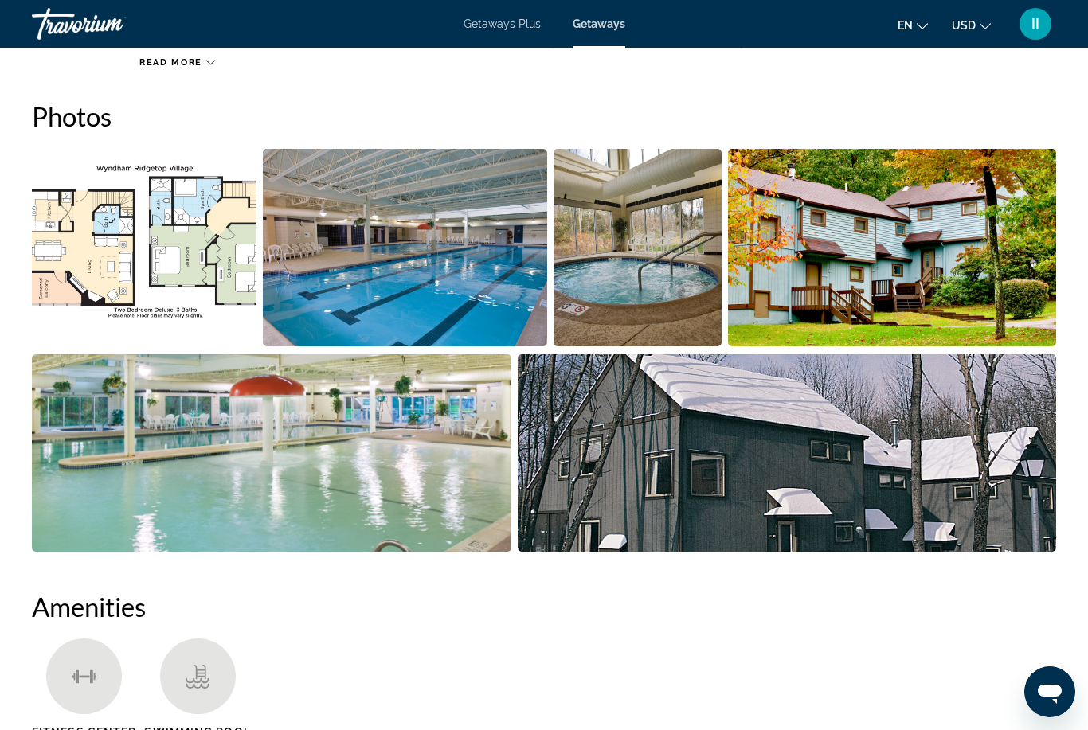
scroll to position [1012, 0]
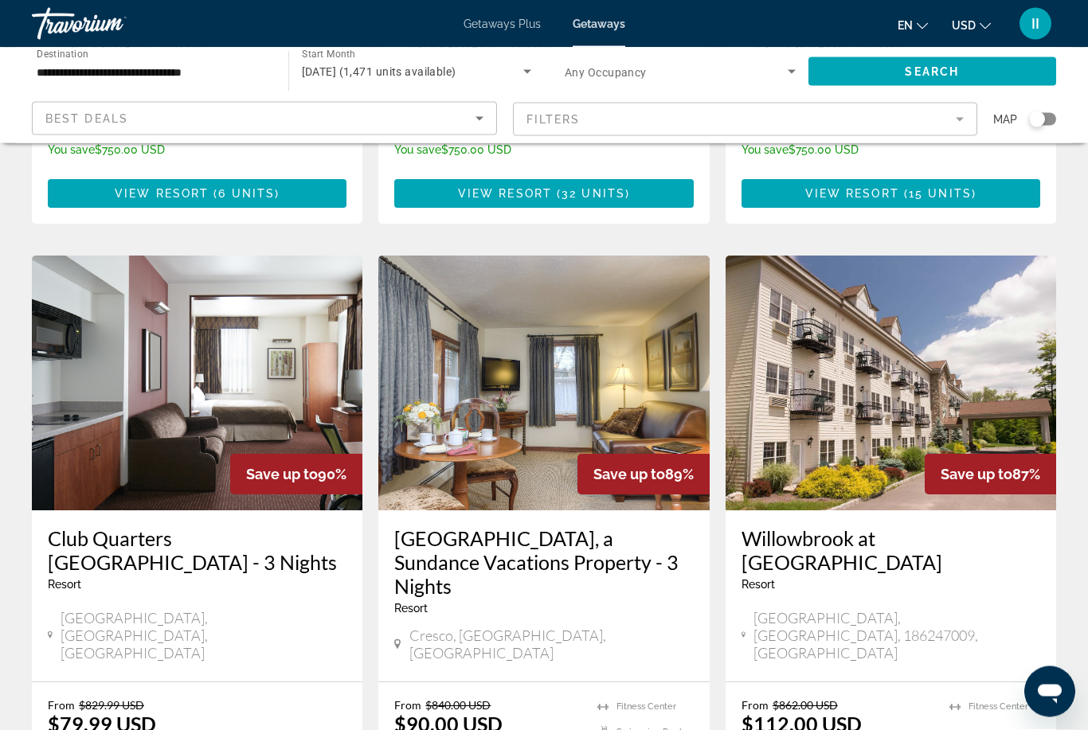
scroll to position [1721, 0]
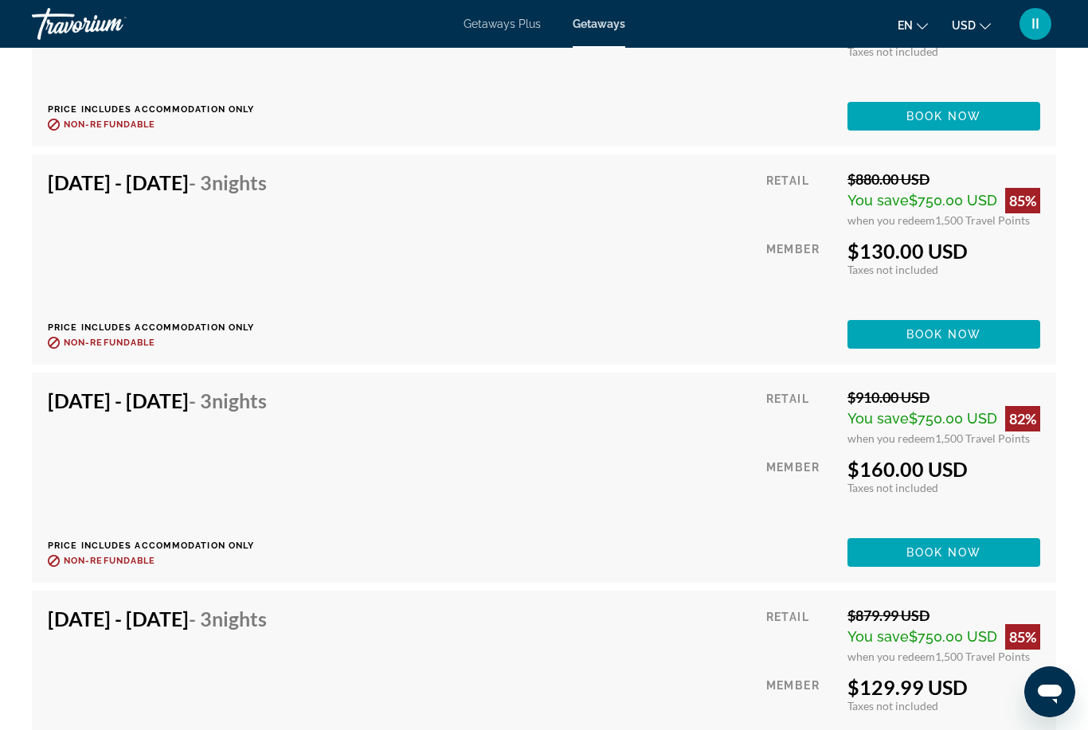
scroll to position [3768, 0]
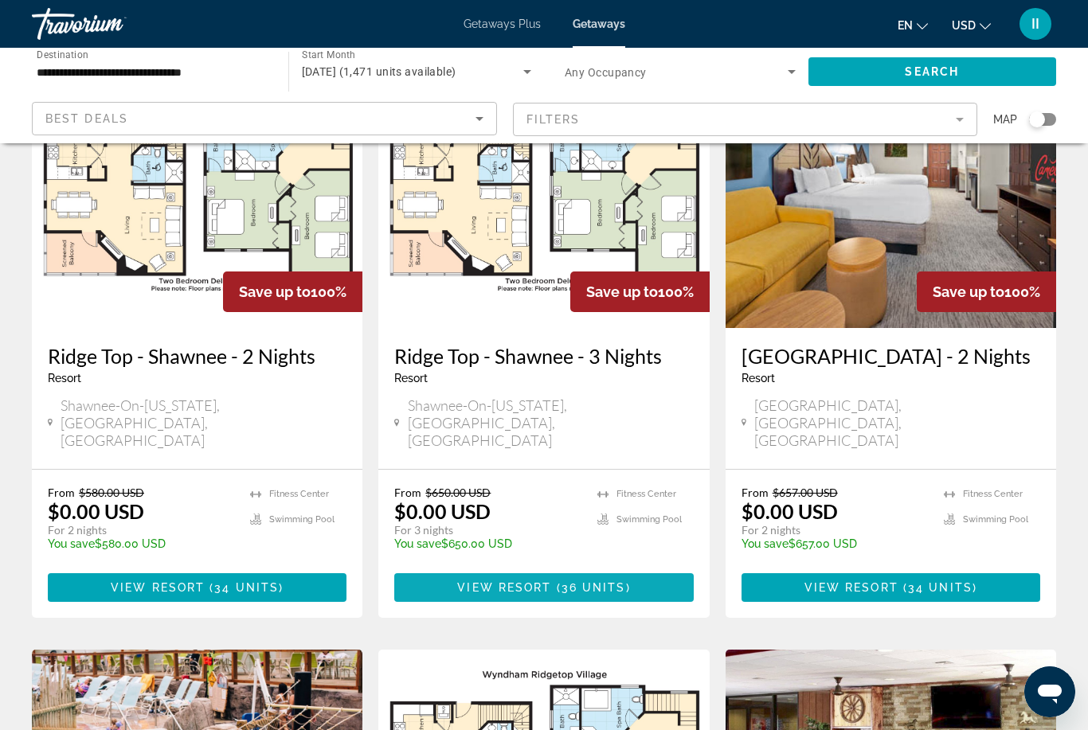
scroll to position [112, 0]
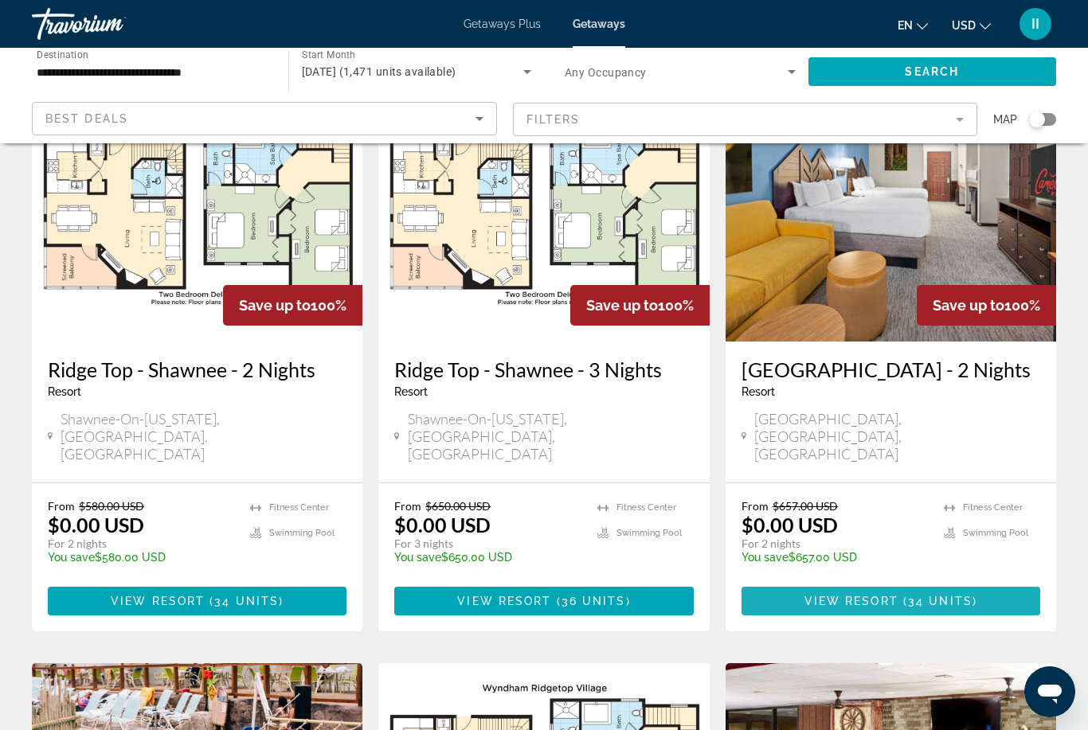
click at [861, 595] on span "View Resort" at bounding box center [852, 601] width 94 height 13
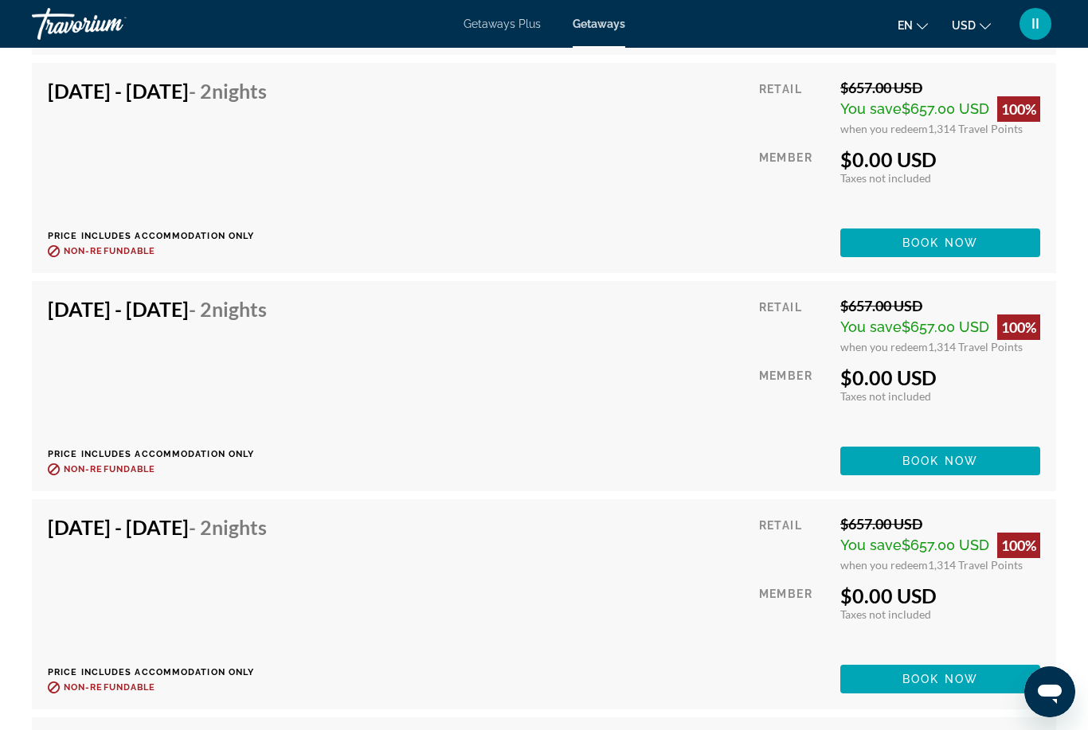
scroll to position [5765, 0]
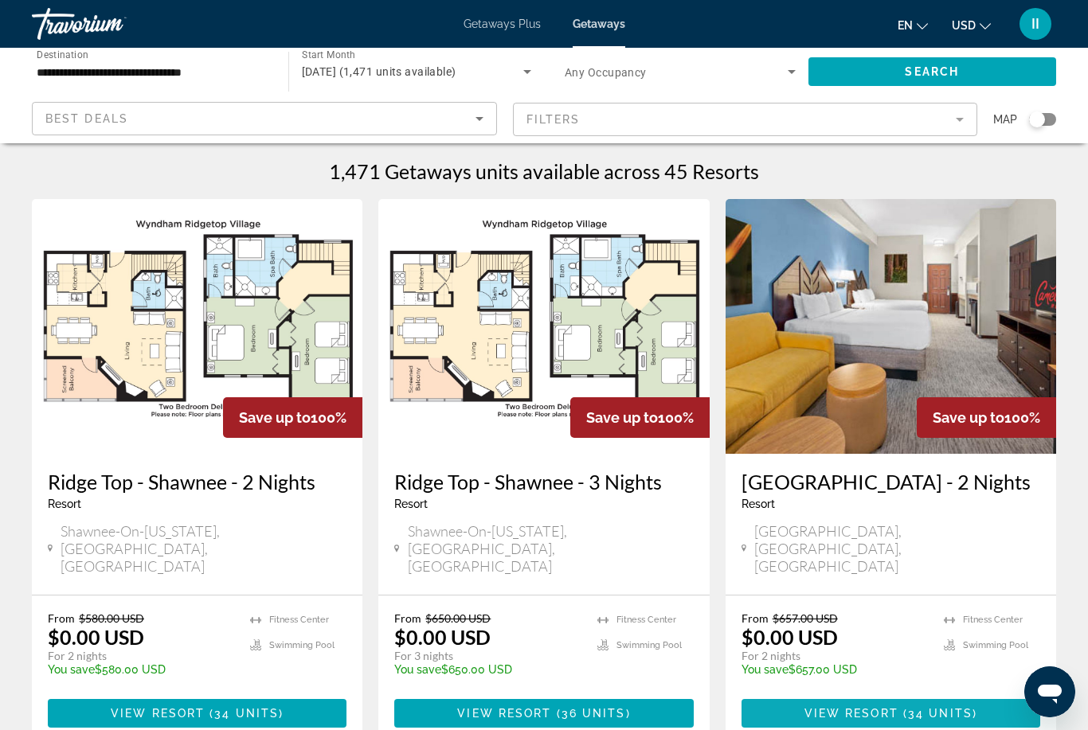
click at [836, 707] on span "View Resort" at bounding box center [852, 713] width 94 height 13
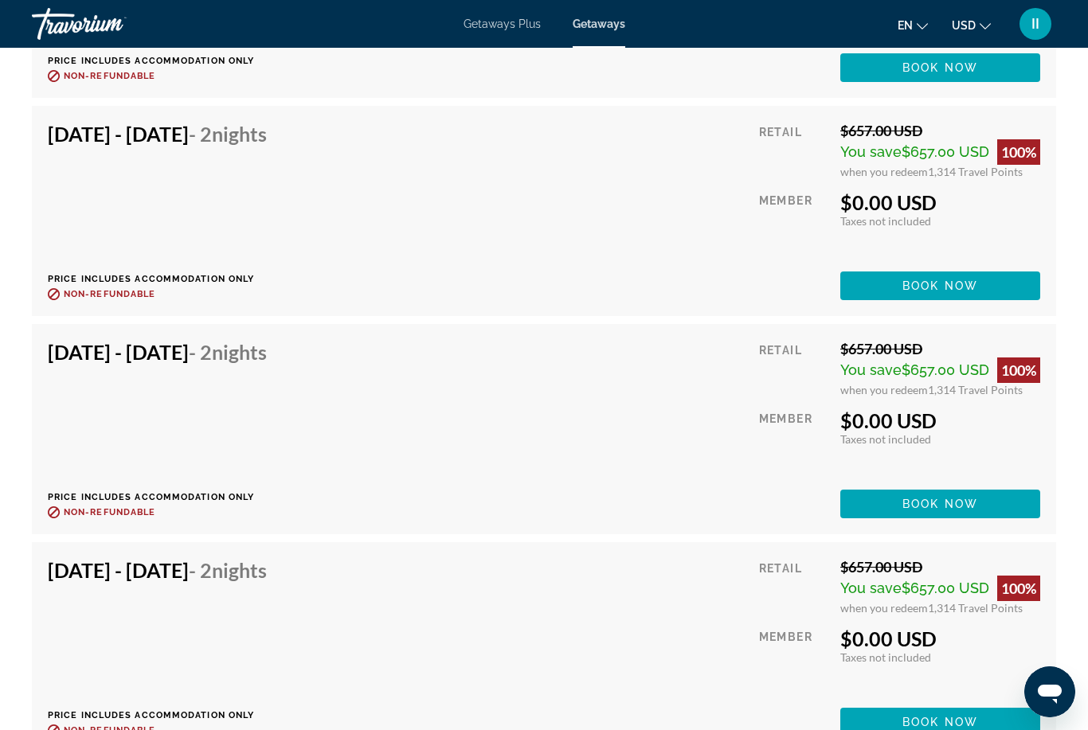
scroll to position [5769, 0]
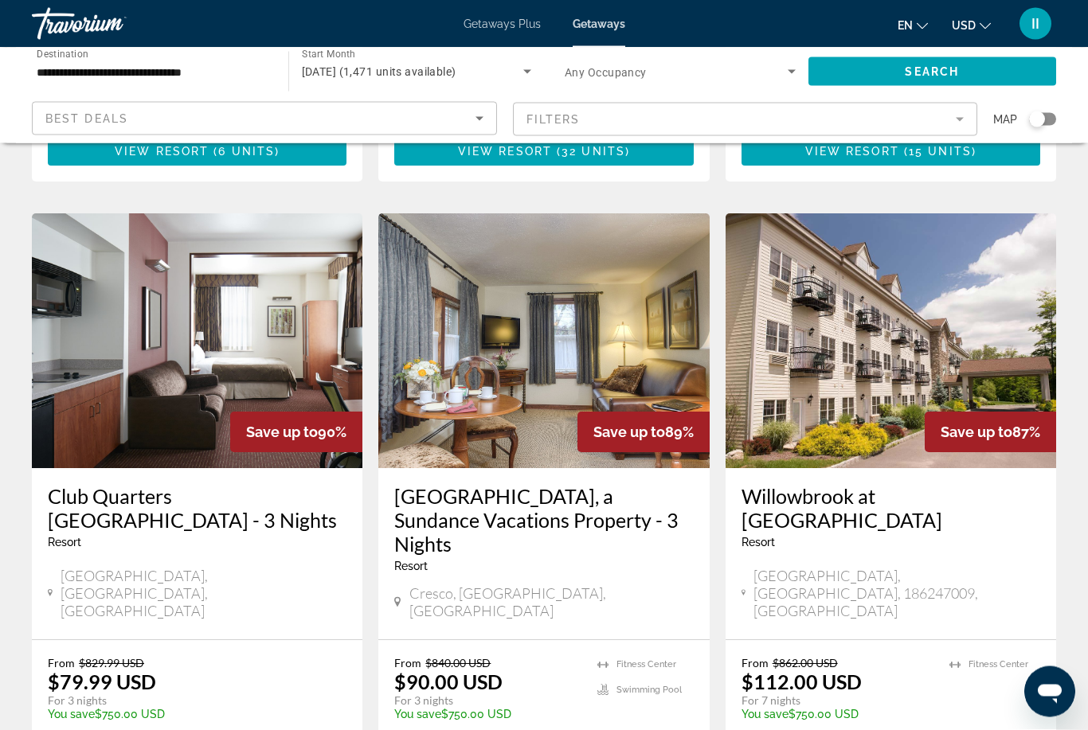
scroll to position [1764, 0]
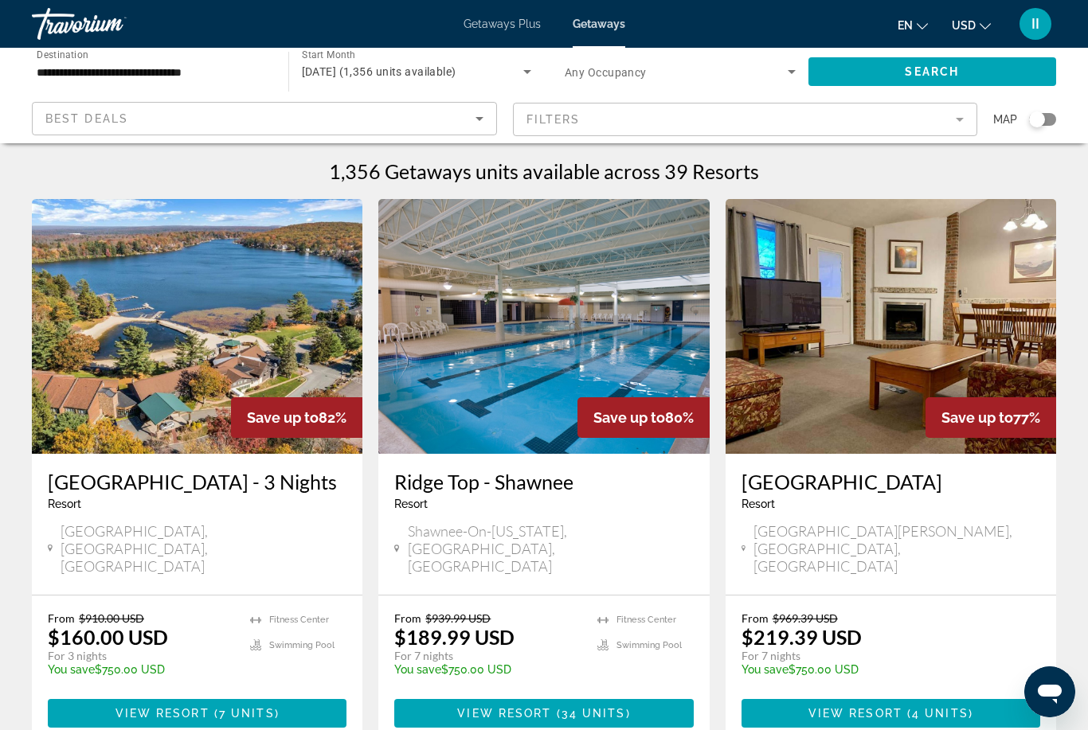
click at [610, 122] on mat-form-field "Filters" at bounding box center [745, 119] width 465 height 33
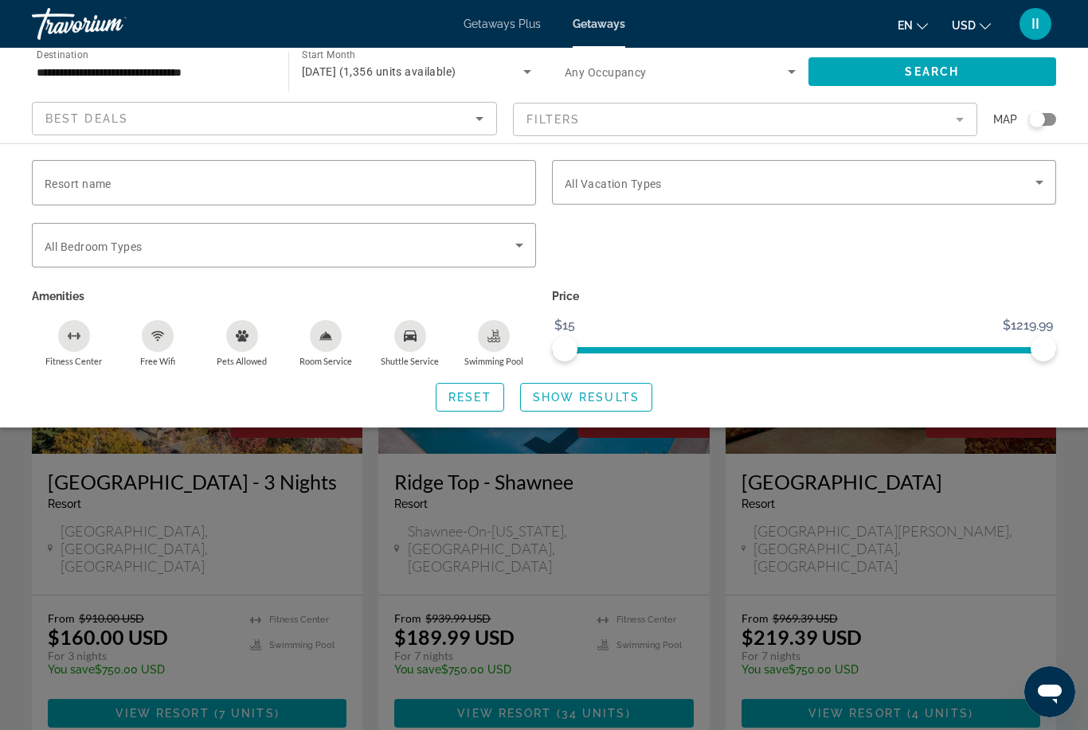
click at [550, 116] on mat-form-field "Filters" at bounding box center [745, 119] width 465 height 33
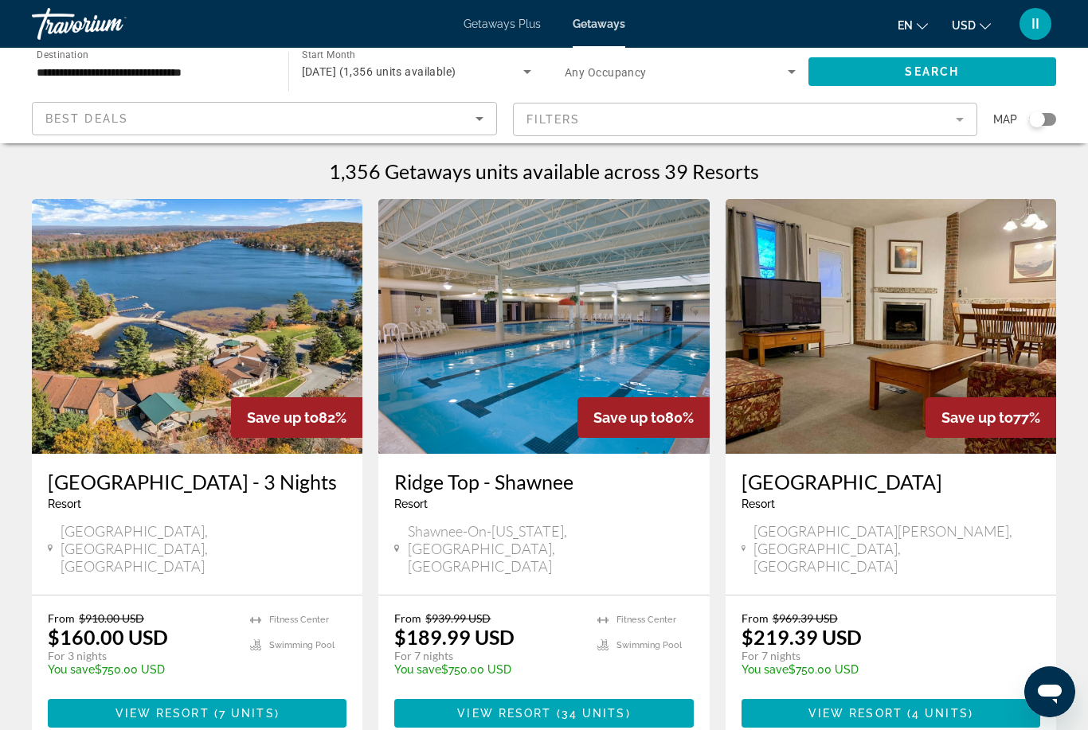
click at [571, 126] on mat-form-field "Filters" at bounding box center [745, 119] width 465 height 33
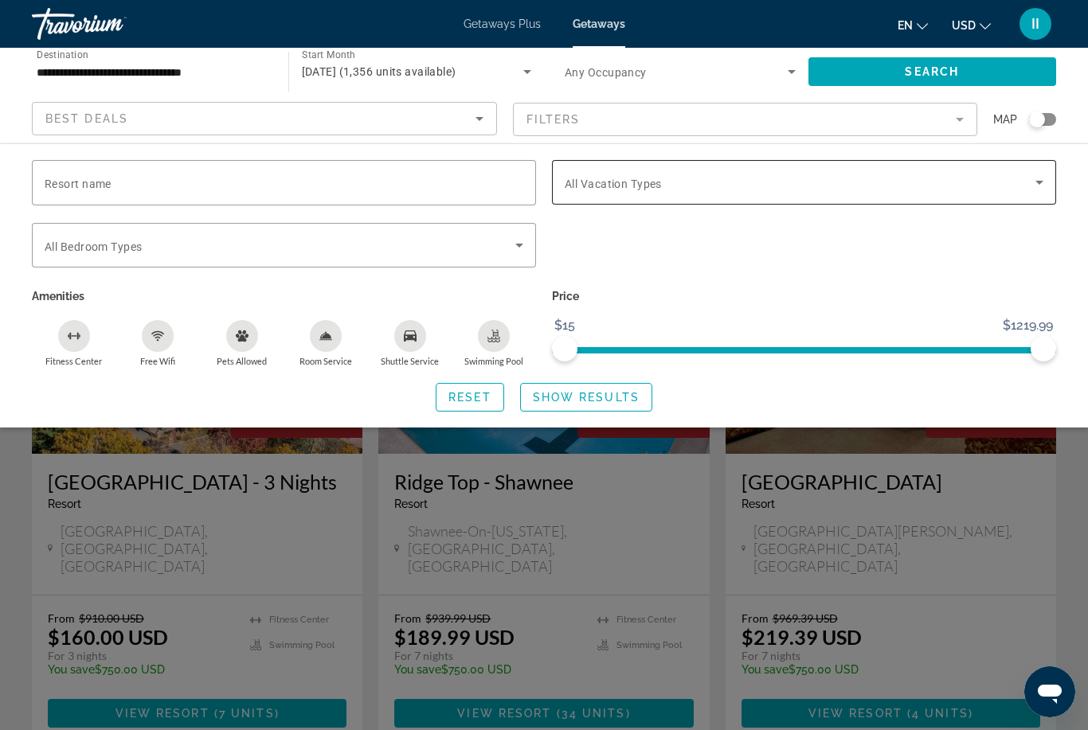
click at [604, 174] on span "Search widget" at bounding box center [800, 182] width 471 height 19
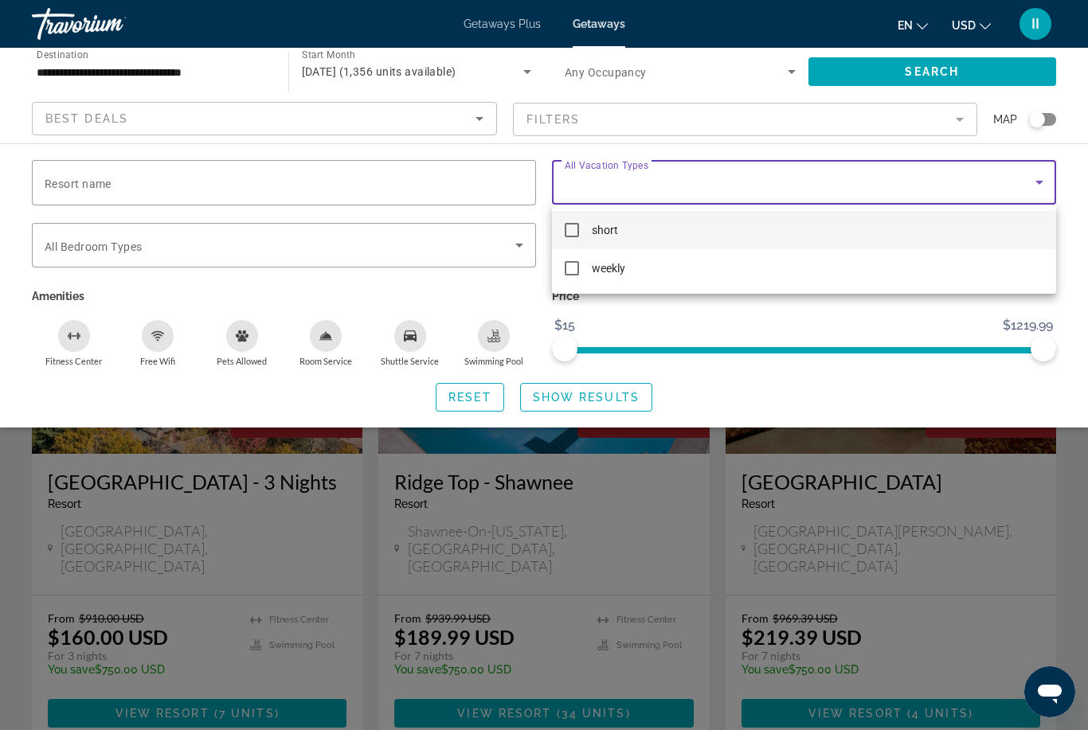
click at [593, 233] on span "short" at bounding box center [605, 230] width 26 height 19
click at [127, 246] on div at bounding box center [544, 365] width 1088 height 730
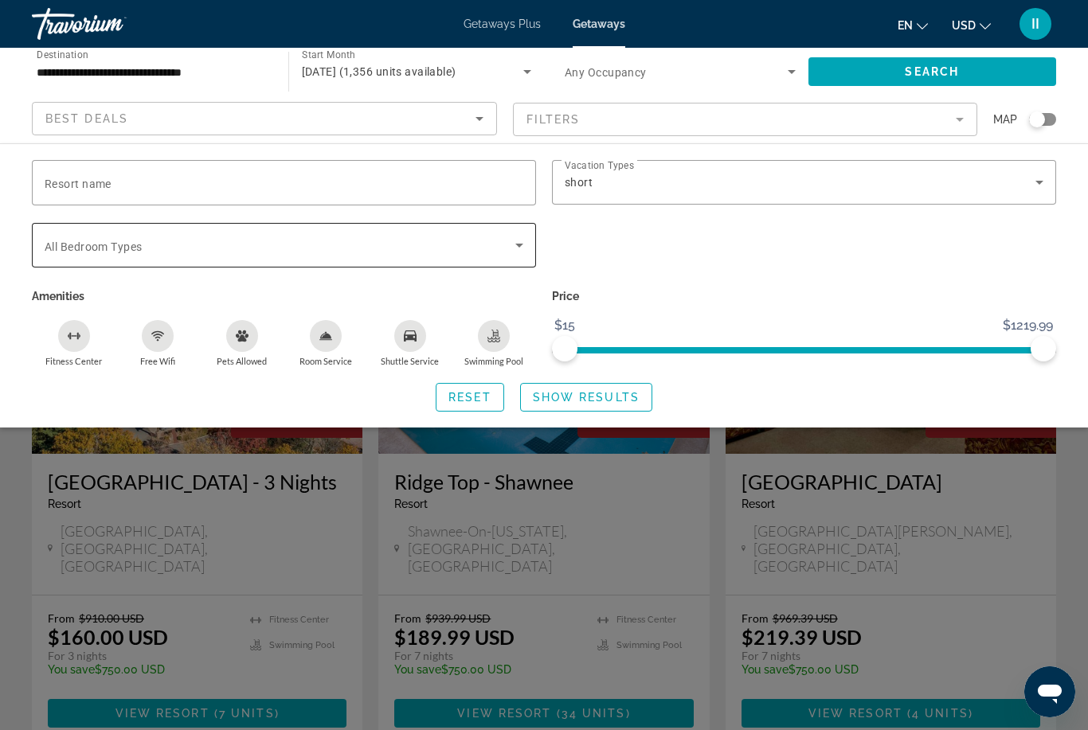
click at [130, 250] on span "All Bedroom Types" at bounding box center [93, 247] width 97 height 13
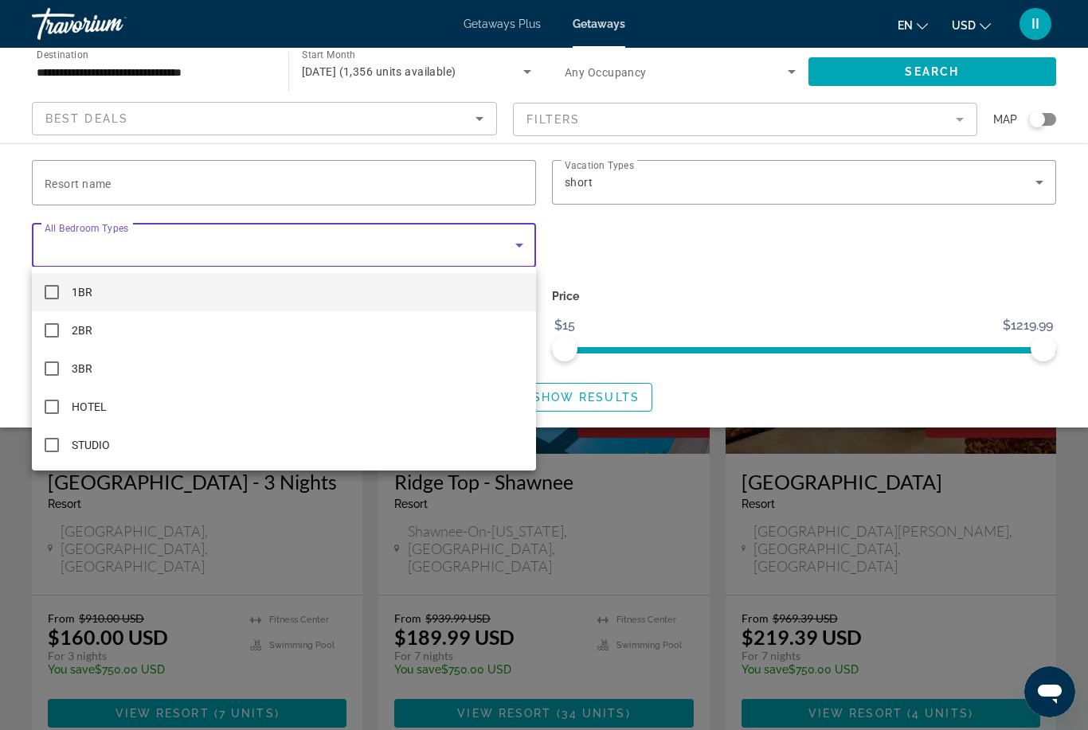
click at [139, 302] on mat-option "1BR" at bounding box center [284, 292] width 504 height 38
click at [164, 294] on mat-option "1BR" at bounding box center [284, 292] width 504 height 38
click at [756, 384] on div at bounding box center [544, 365] width 1088 height 730
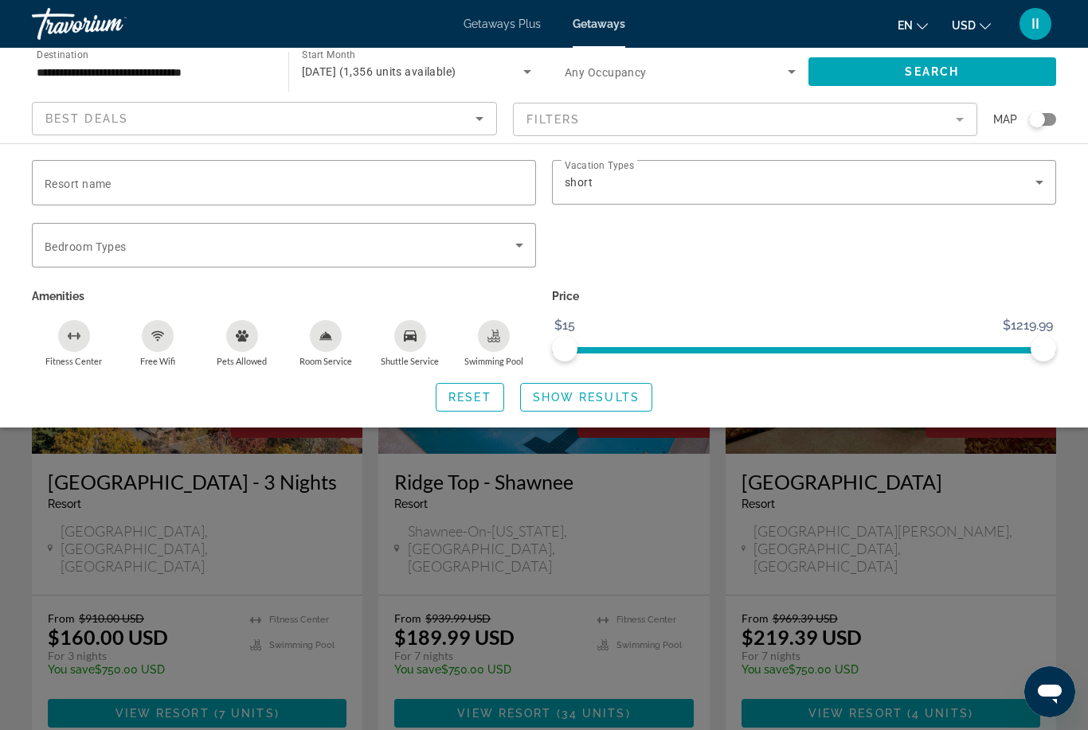
click at [490, 320] on div "Swimming Pool" at bounding box center [494, 336] width 32 height 32
click at [593, 398] on span "Show Results" at bounding box center [586, 397] width 107 height 13
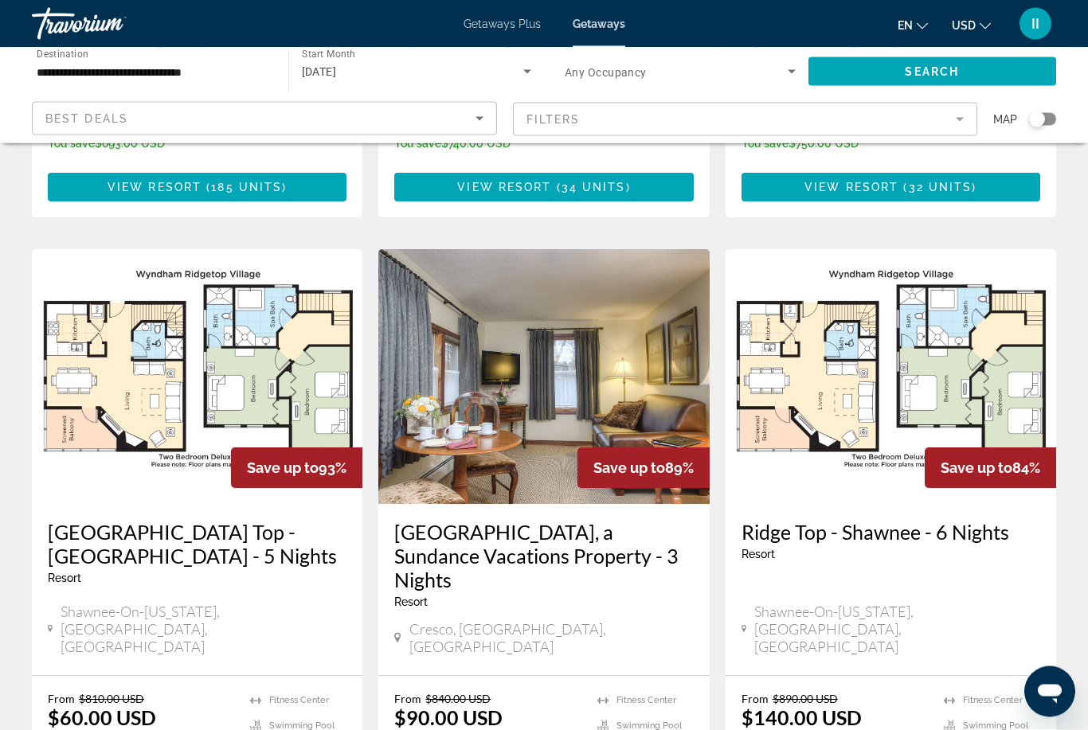
scroll to position [1103, 0]
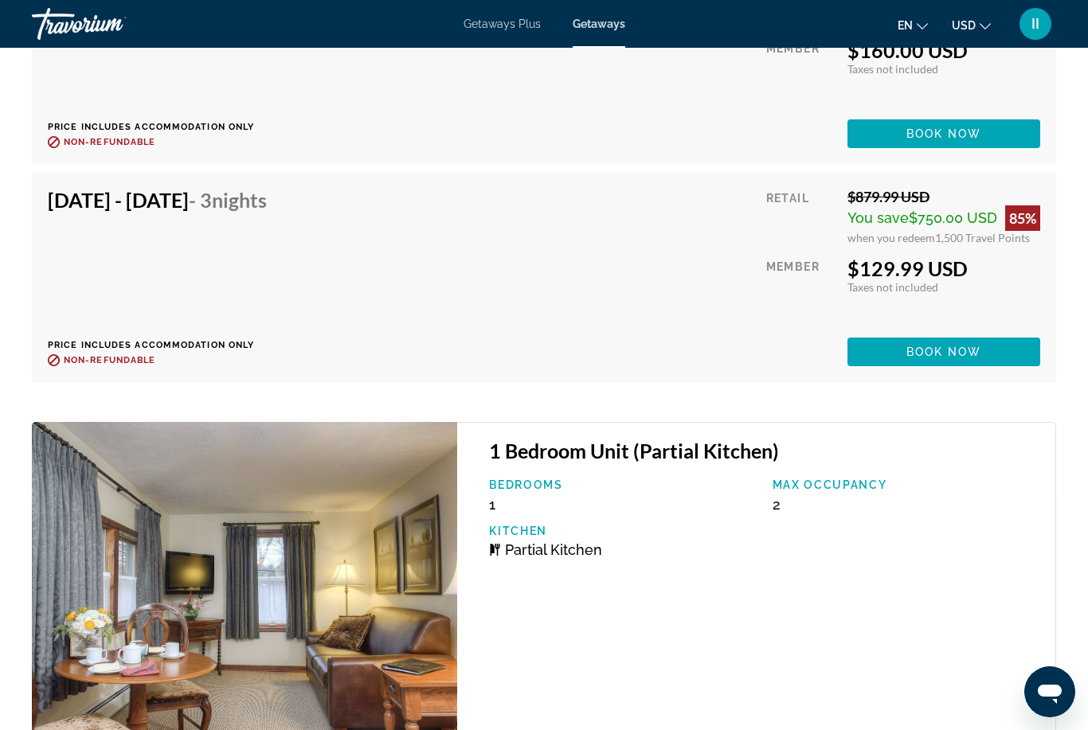
scroll to position [4146, 0]
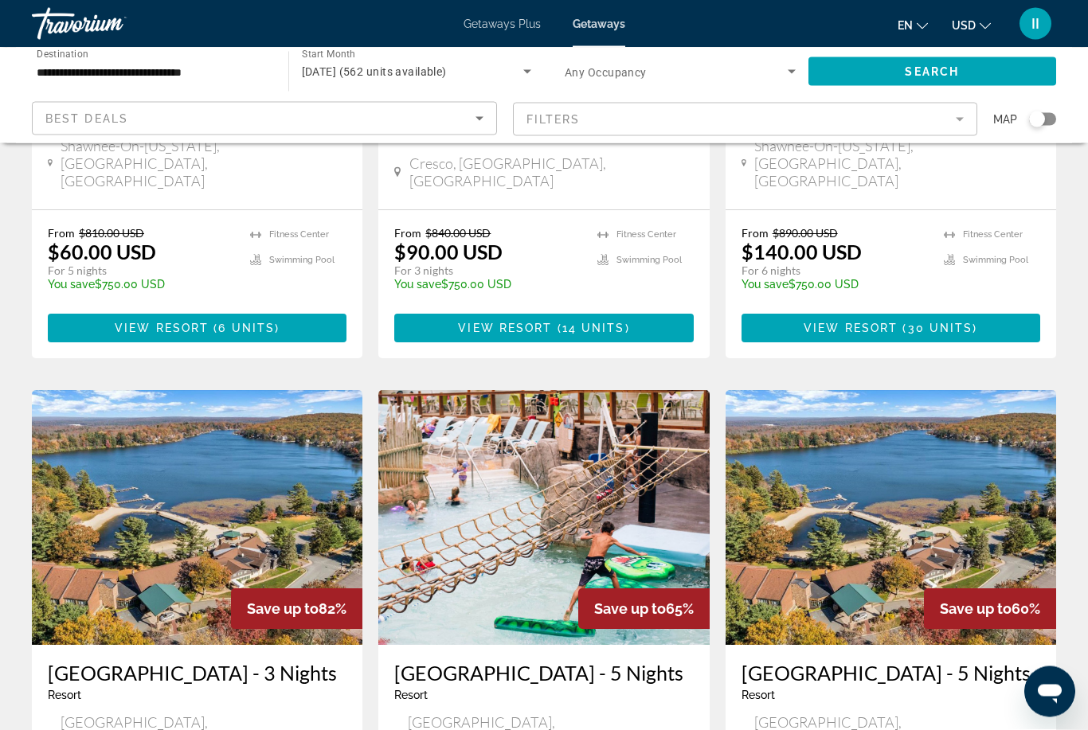
scroll to position [1569, 0]
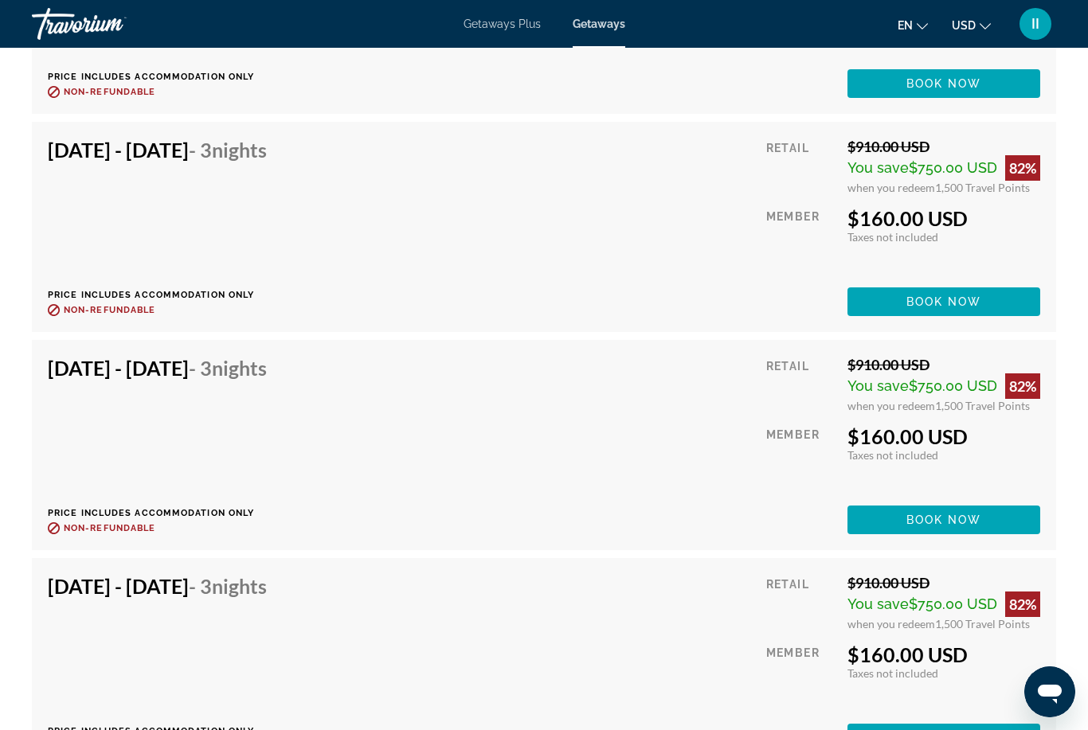
scroll to position [3754, 0]
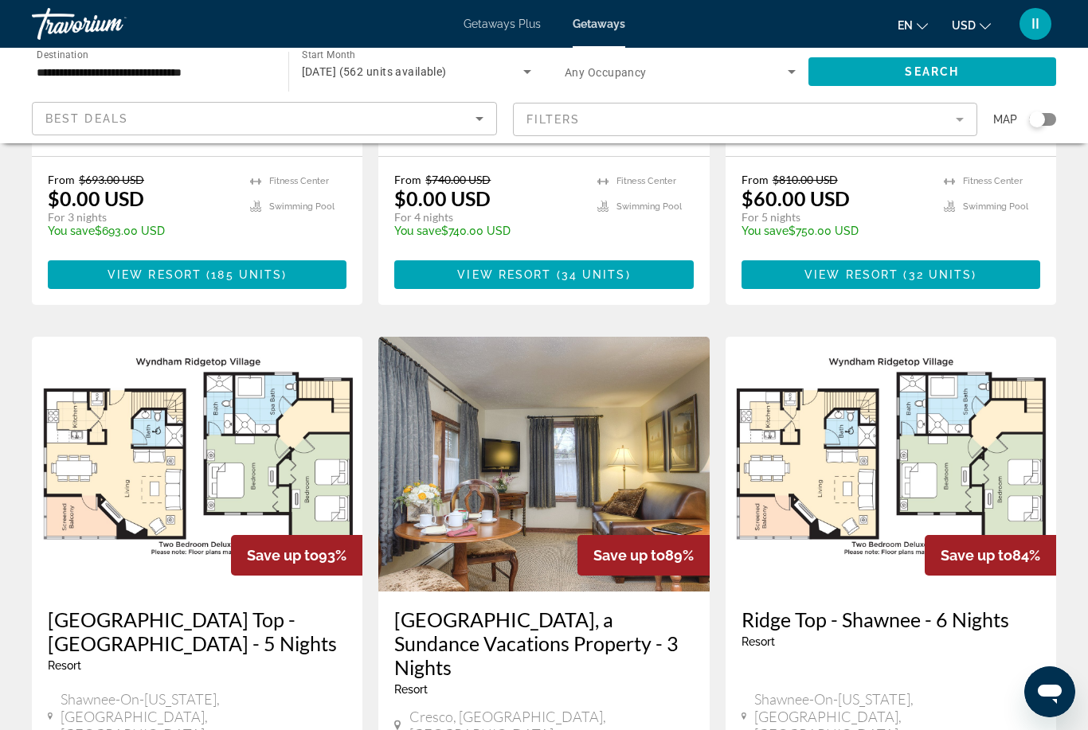
scroll to position [1038, 0]
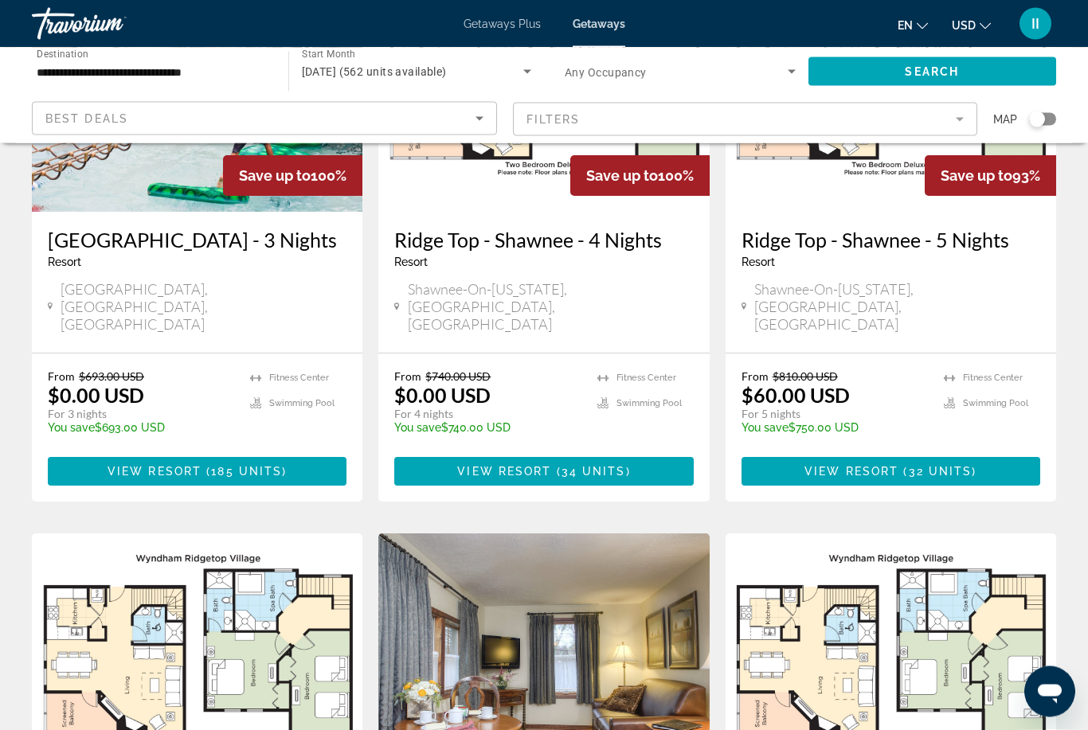
click at [143, 598] on img "Main content" at bounding box center [197, 662] width 331 height 255
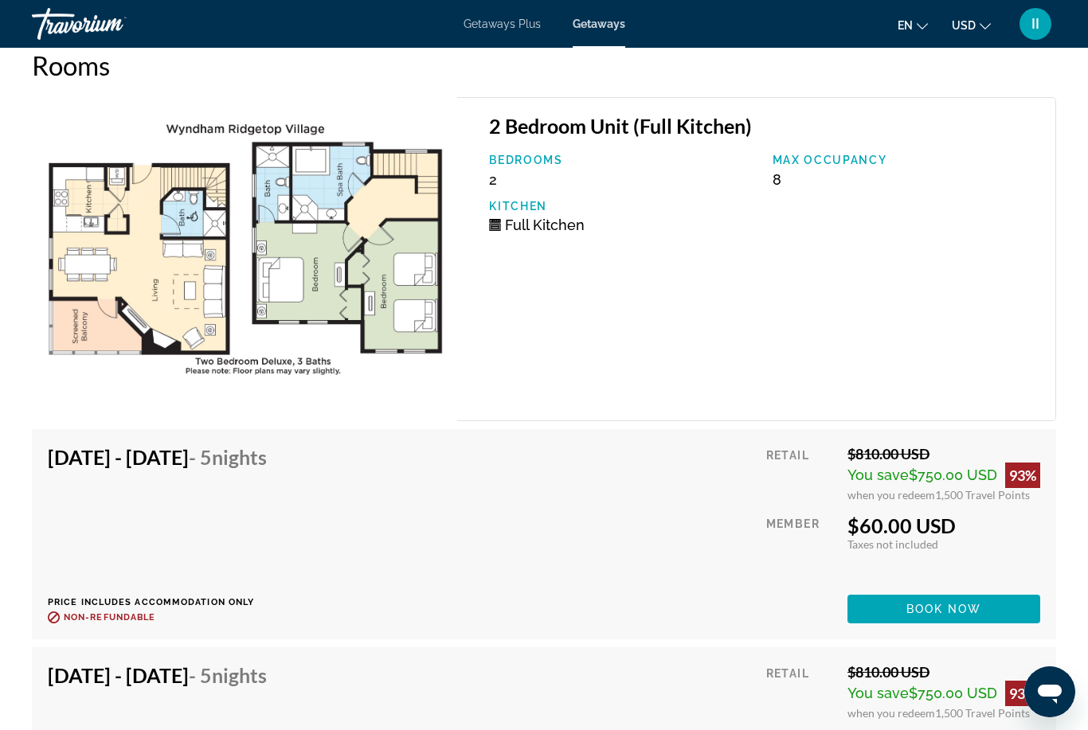
scroll to position [2701, 0]
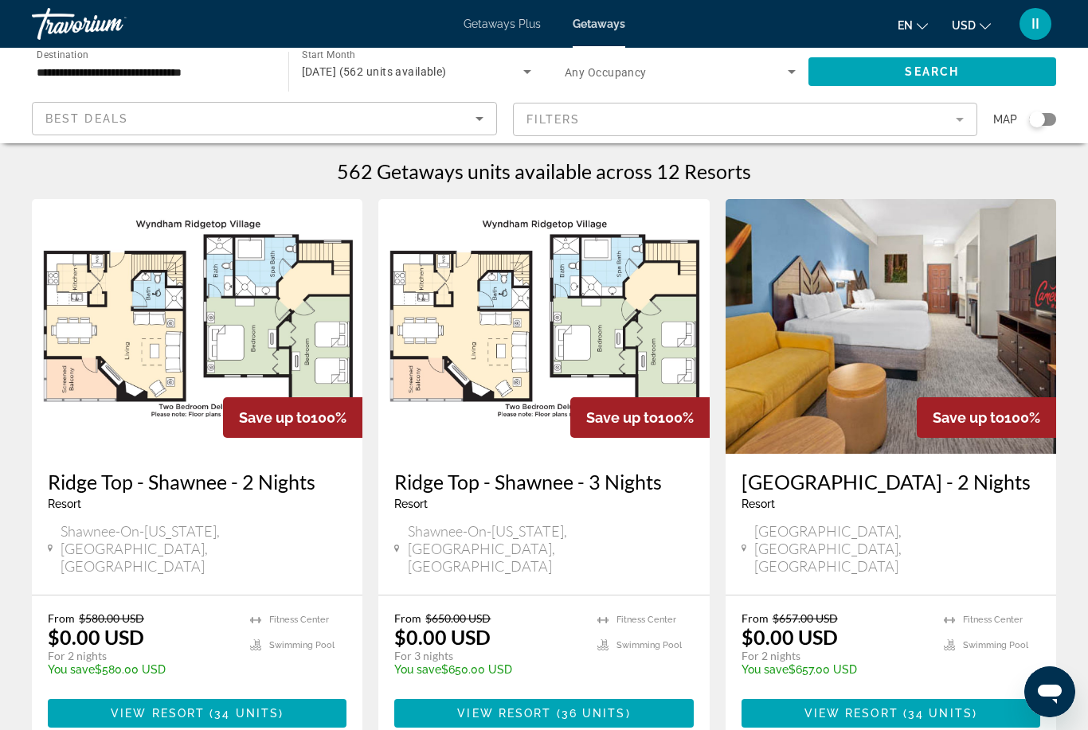
click at [857, 356] on img "Main content" at bounding box center [891, 326] width 331 height 255
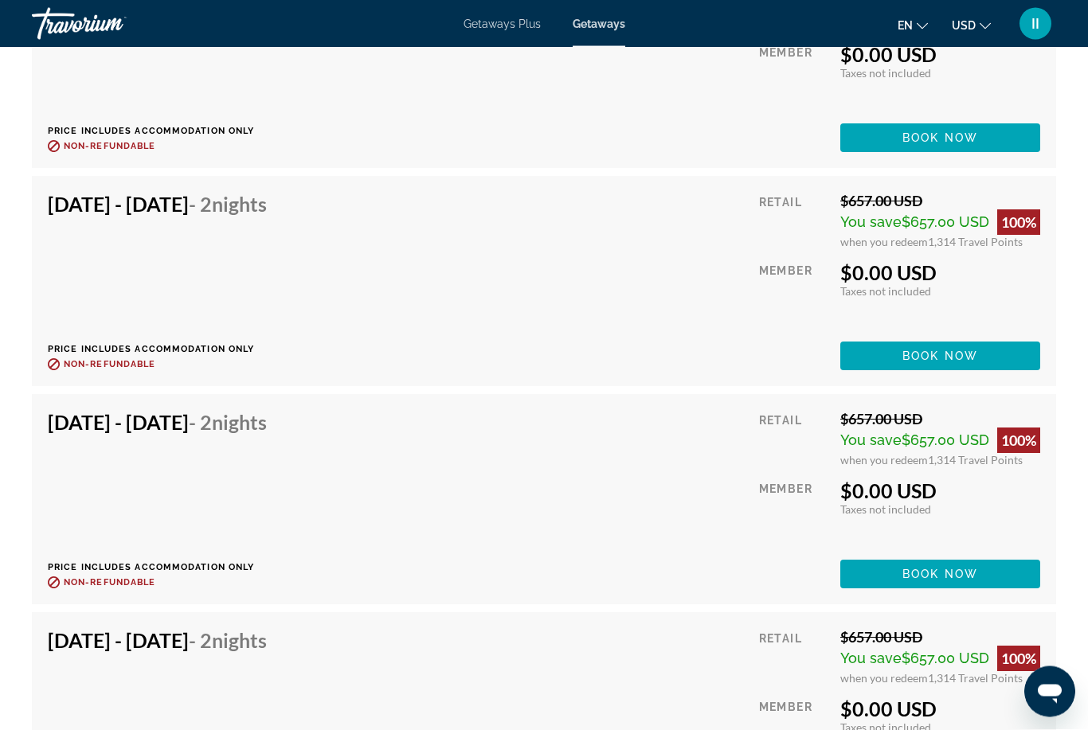
scroll to position [5711, 0]
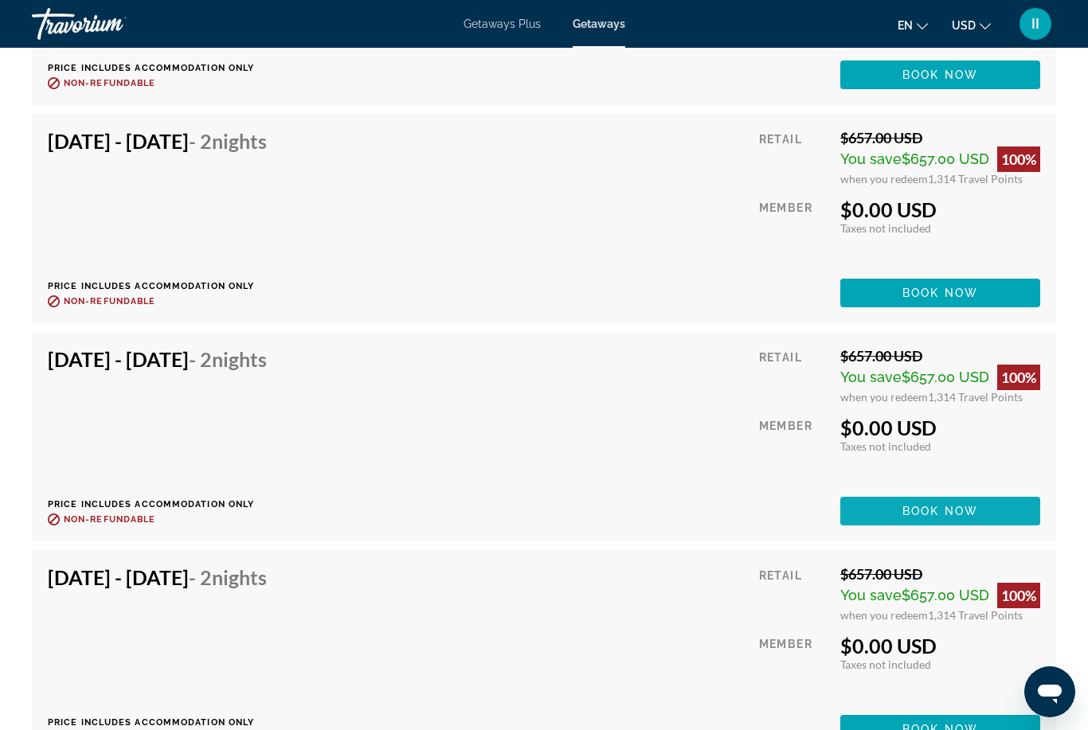
click at [921, 511] on span "Book now" at bounding box center [941, 511] width 76 height 13
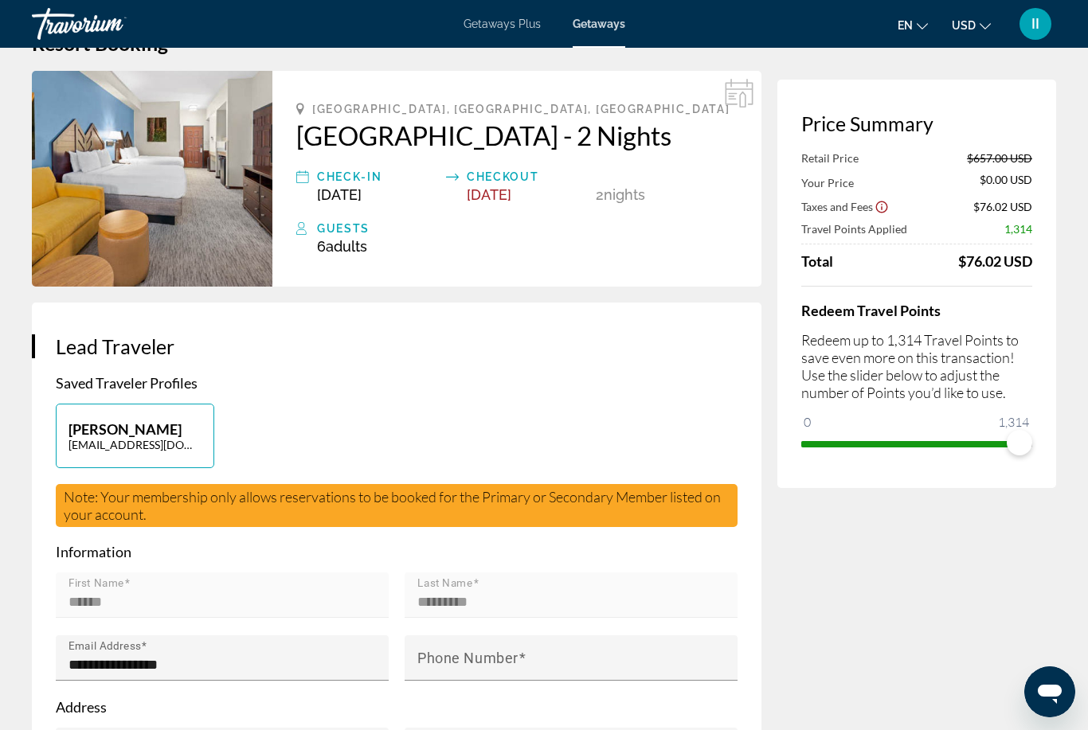
scroll to position [51, 0]
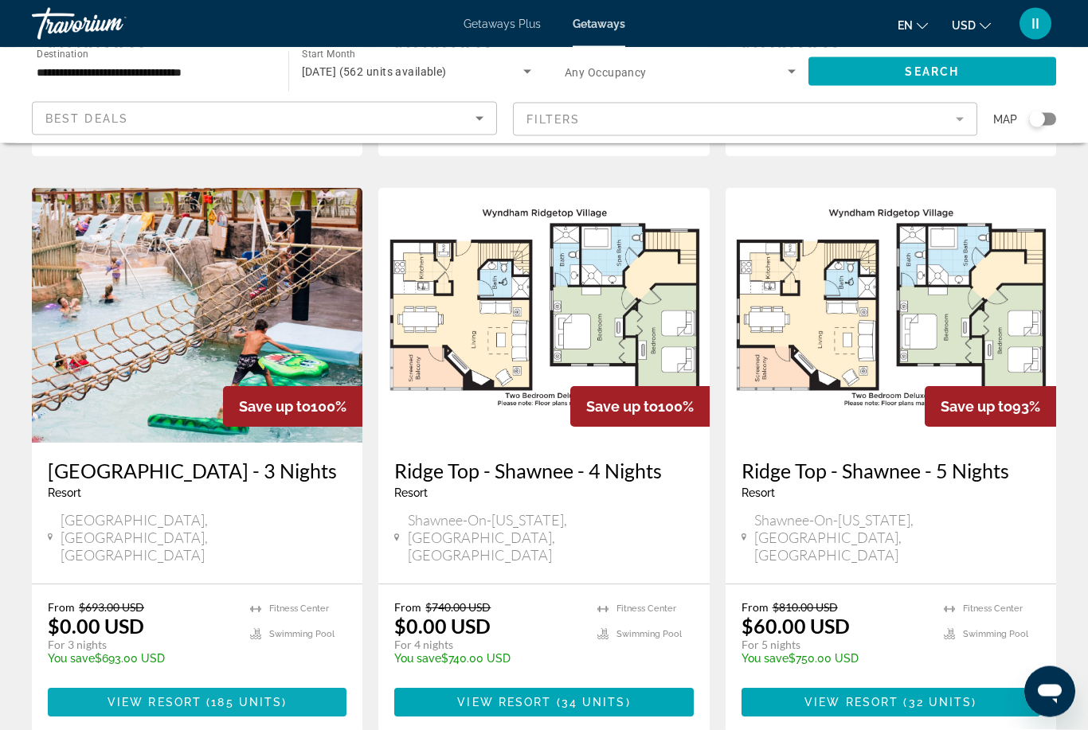
scroll to position [588, 0]
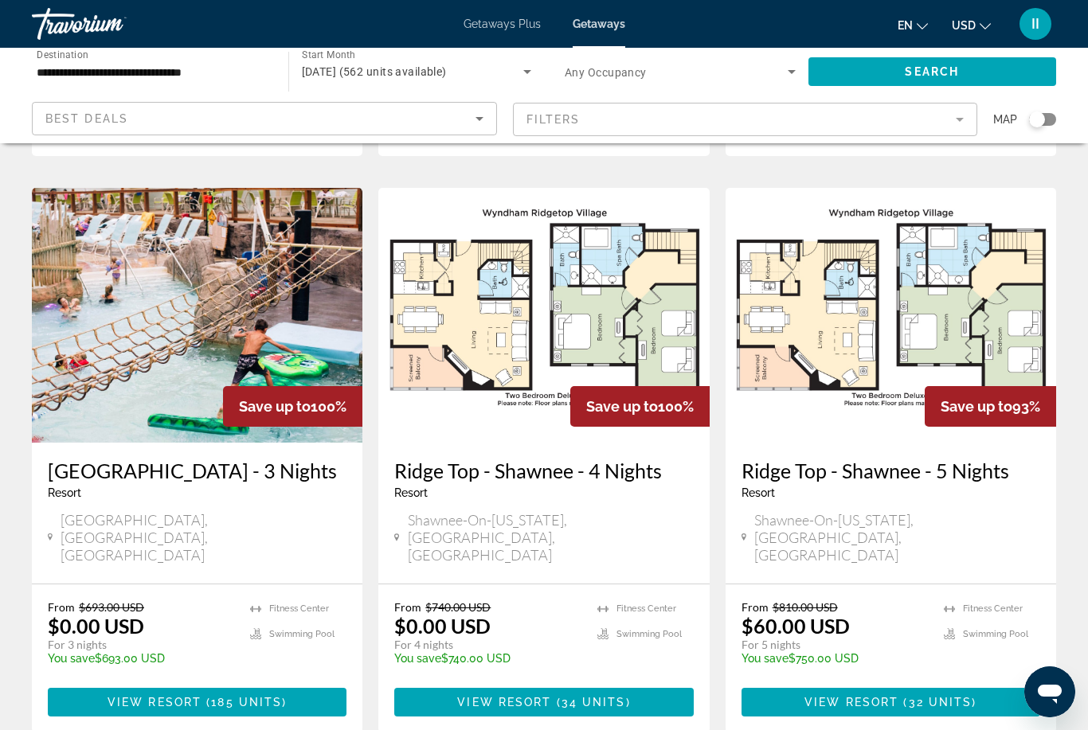
click at [178, 696] on span "View Resort" at bounding box center [155, 702] width 94 height 13
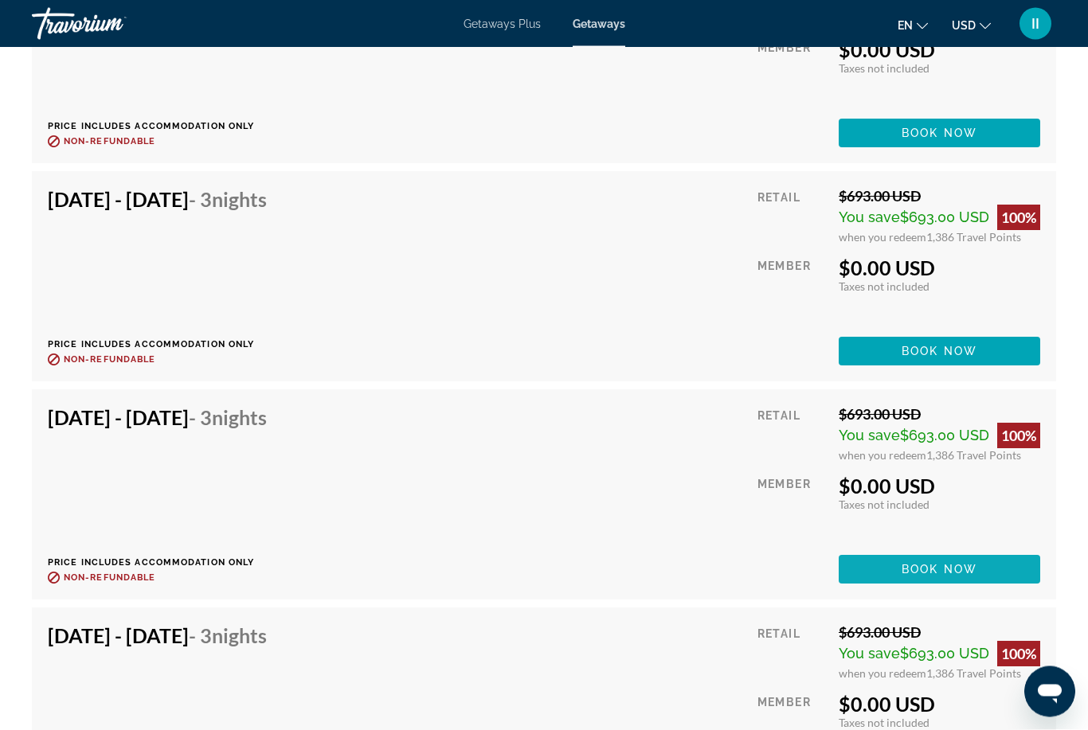
scroll to position [5576, 0]
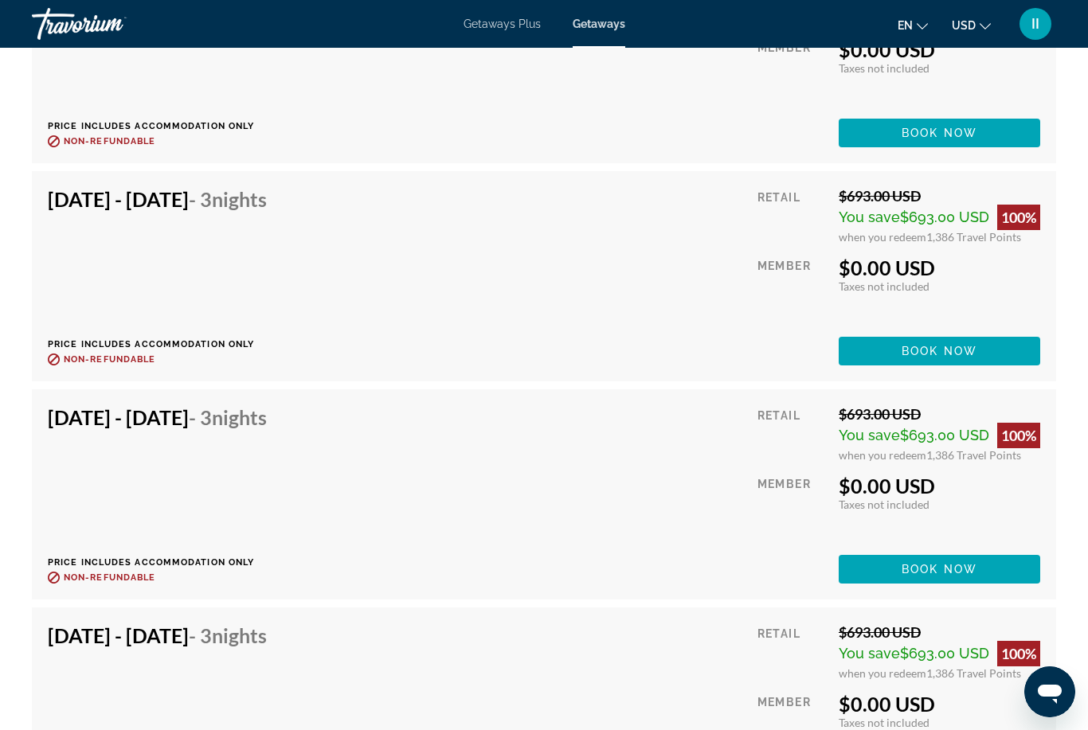
click at [871, 574] on span "Main content" at bounding box center [940, 569] width 202 height 38
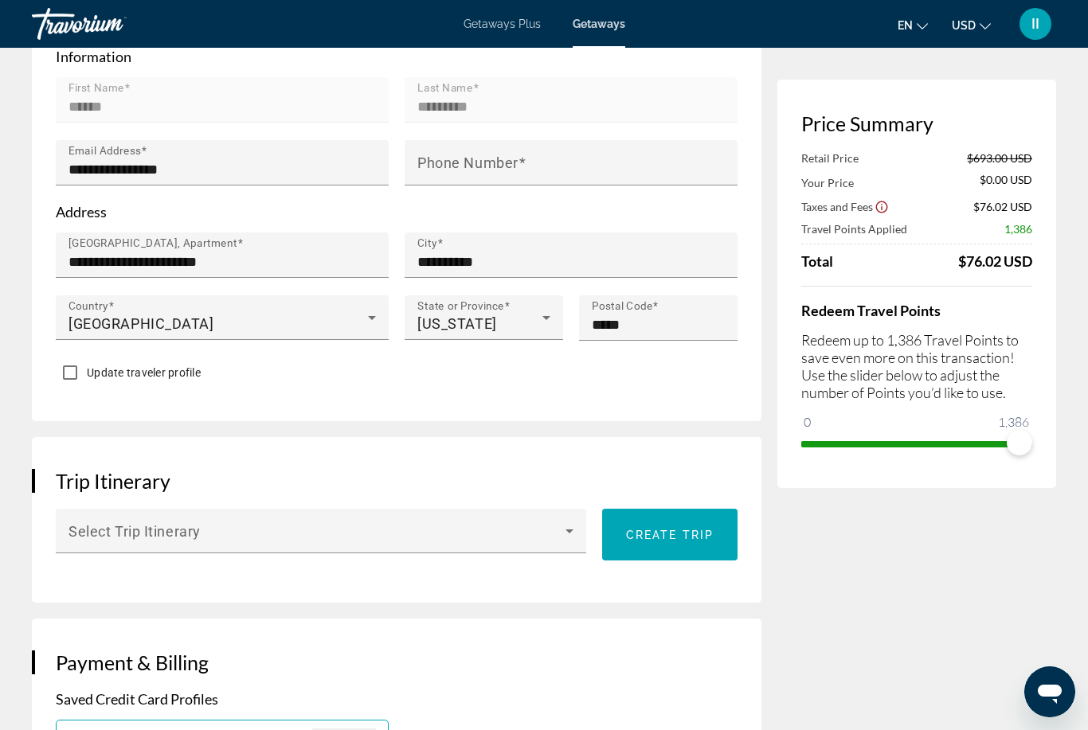
scroll to position [453, 0]
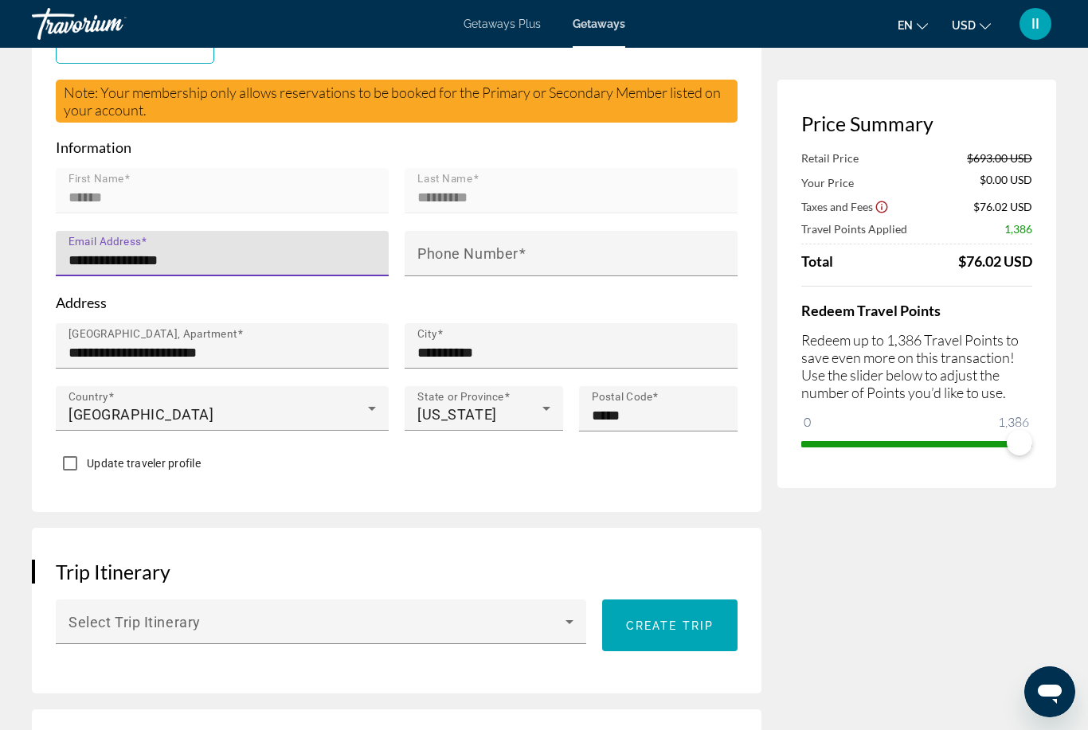
click at [222, 259] on input "**********" at bounding box center [227, 260] width 317 height 19
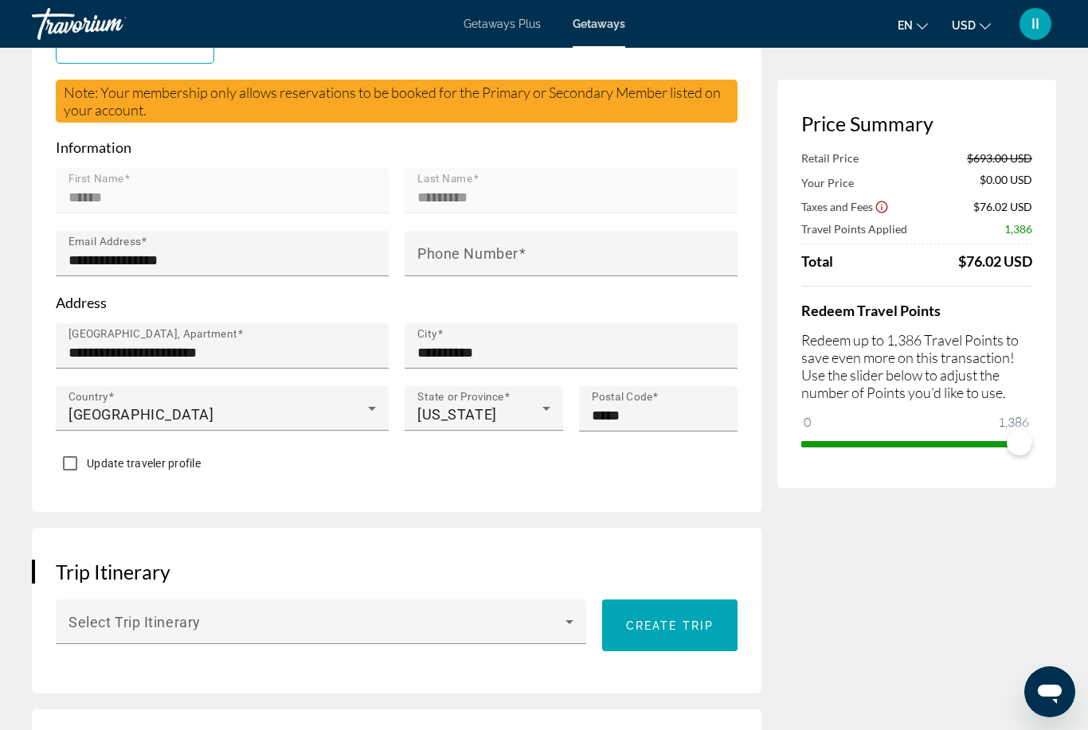
click at [300, 556] on div "Trip Itinerary Select Trip Itinerary Create trip" at bounding box center [397, 611] width 730 height 166
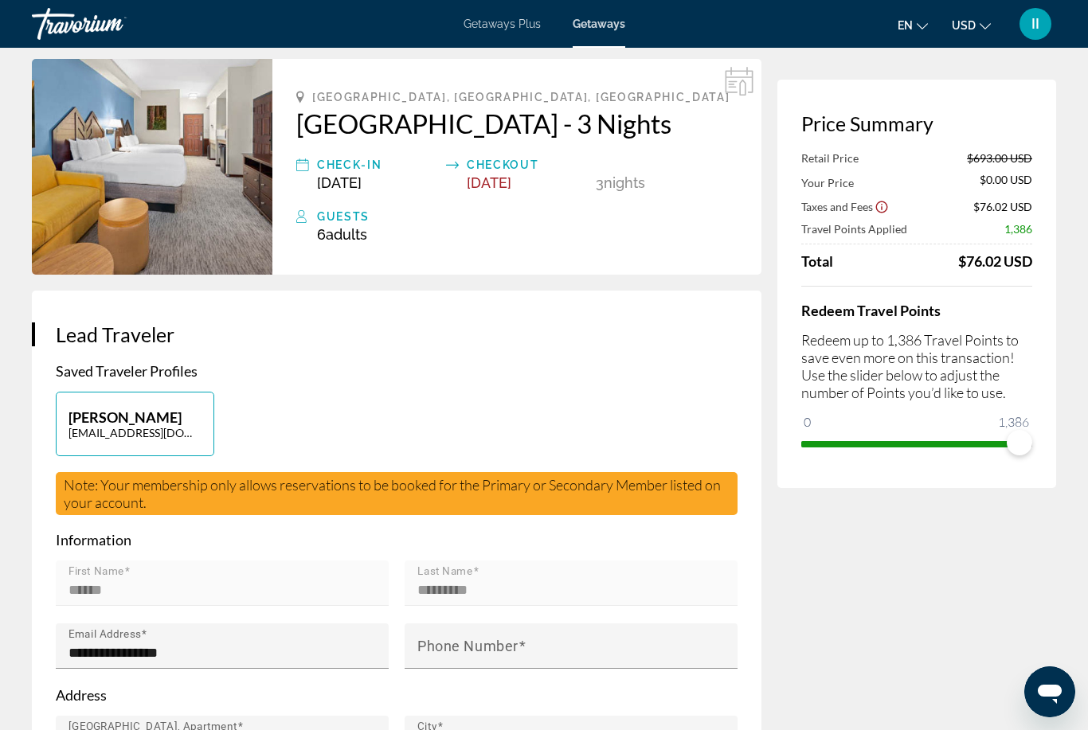
scroll to position [0, 0]
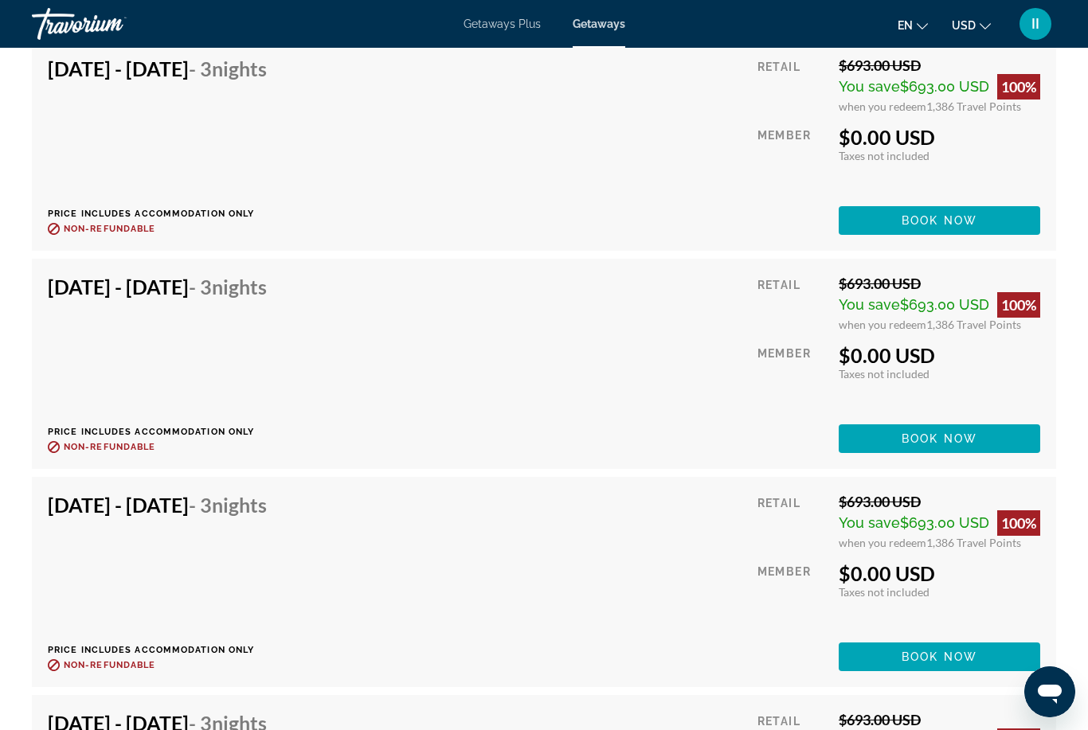
scroll to position [9198, 0]
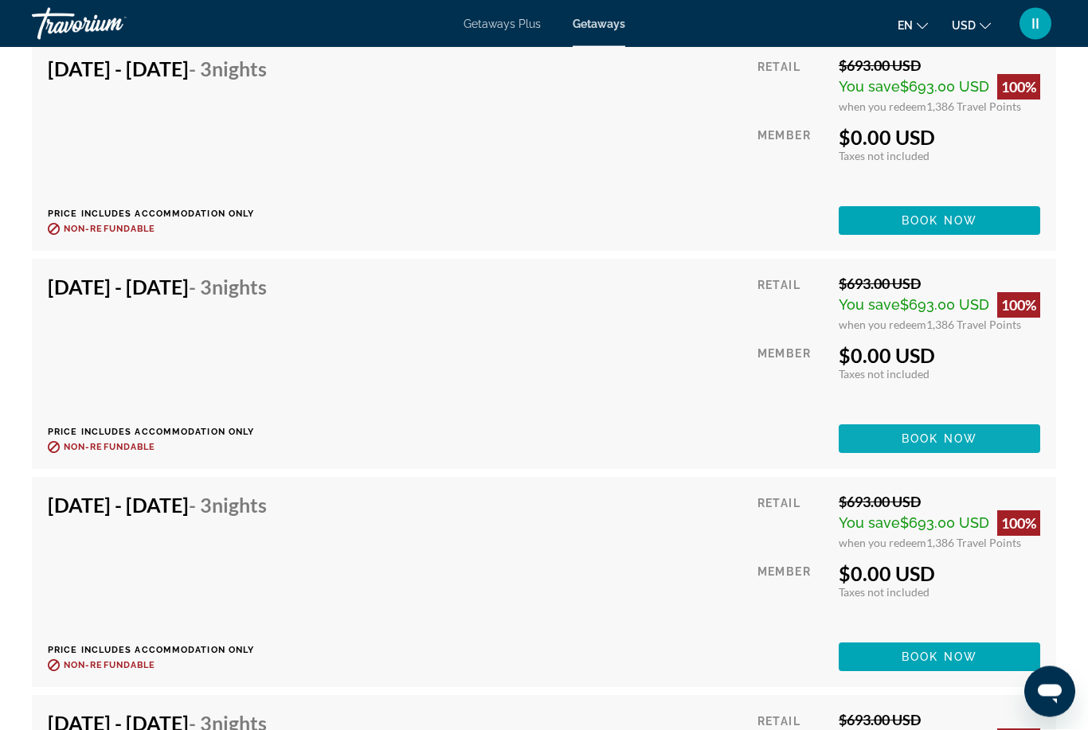
click at [926, 440] on span "Book now" at bounding box center [940, 439] width 76 height 13
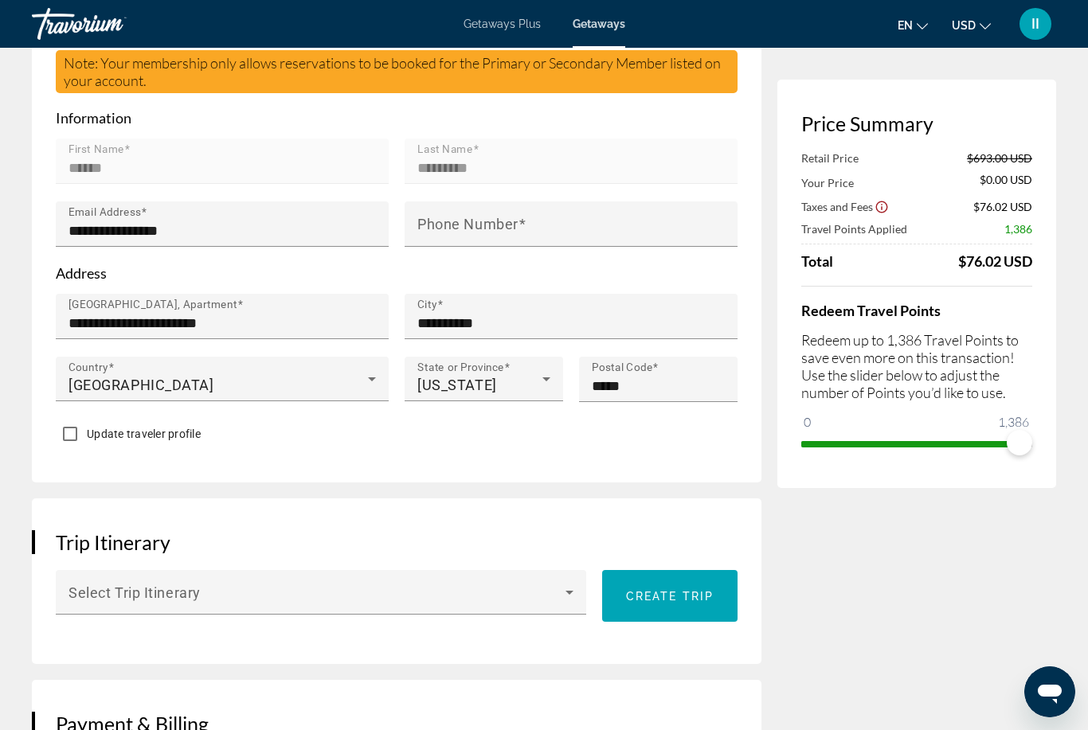
scroll to position [482, 0]
